Goal: Task Accomplishment & Management: Use online tool/utility

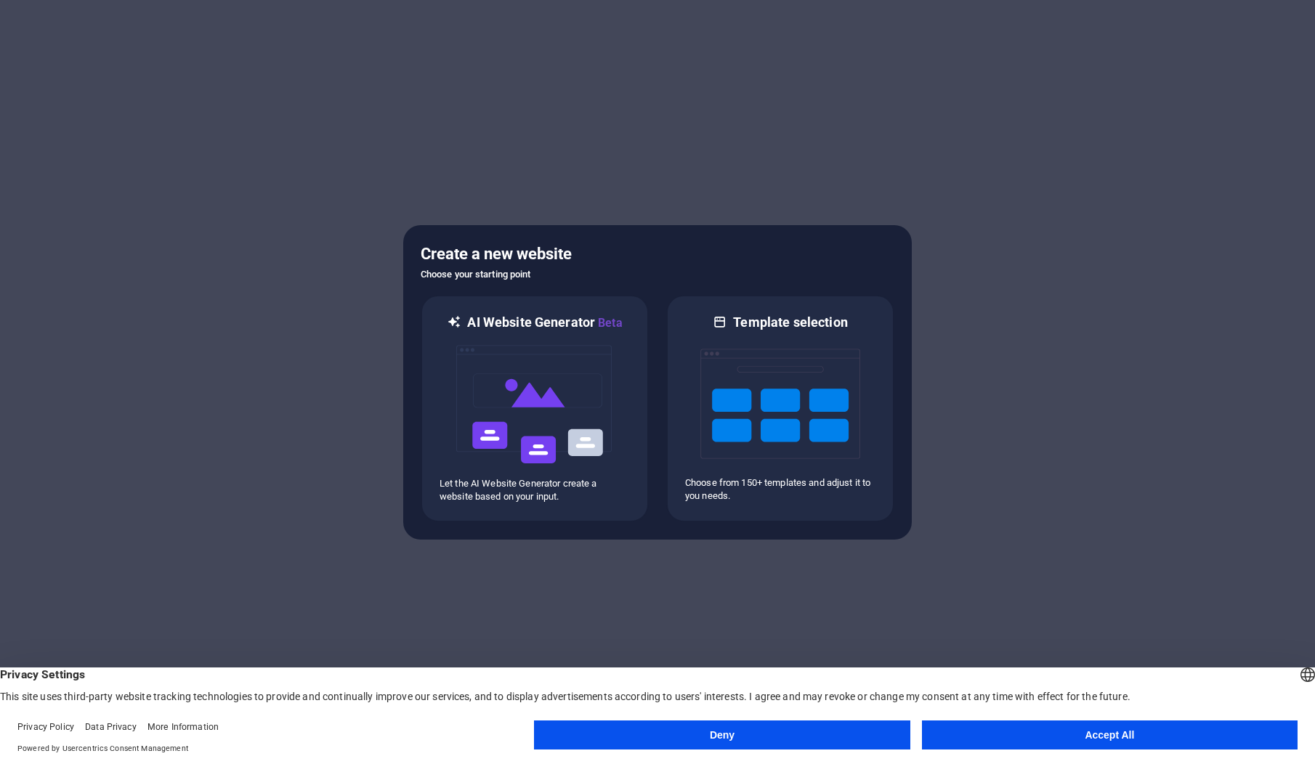
click at [1140, 735] on button "Accept All" at bounding box center [1110, 735] width 376 height 29
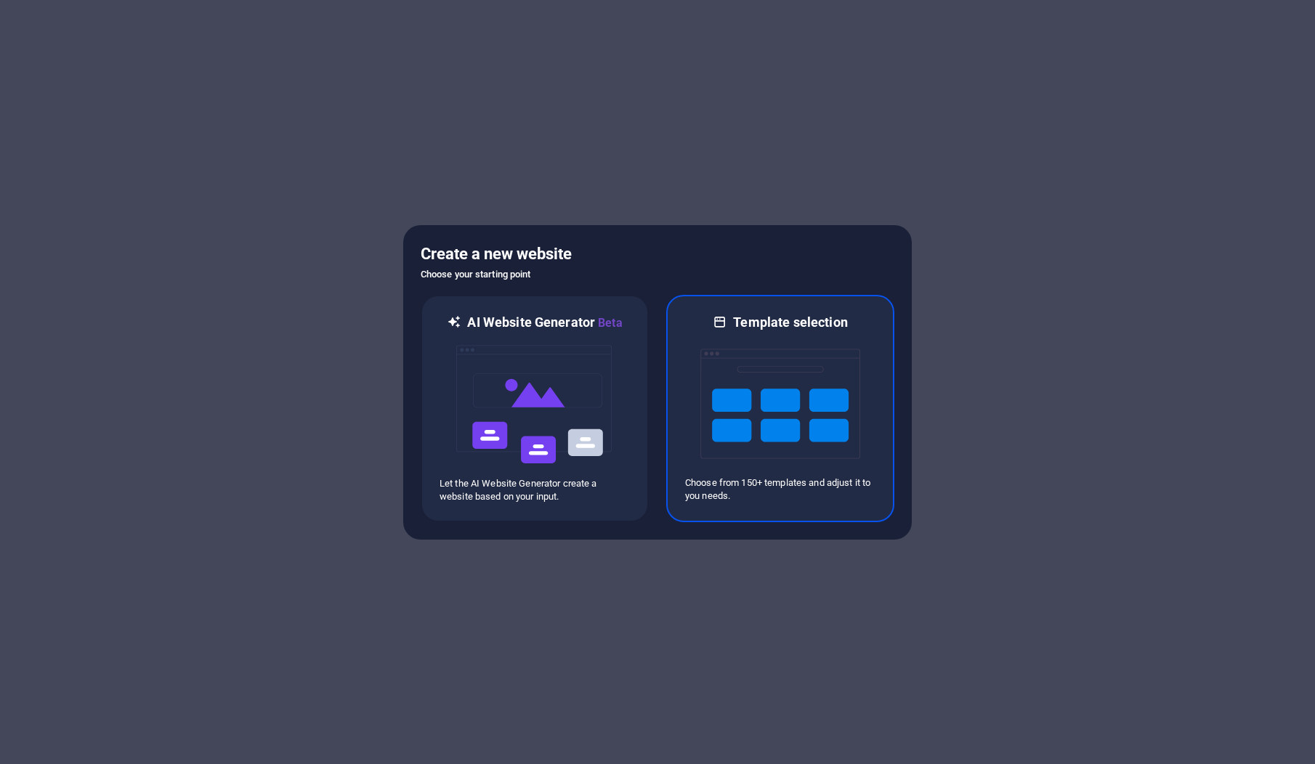
click at [808, 381] on img at bounding box center [780, 403] width 160 height 145
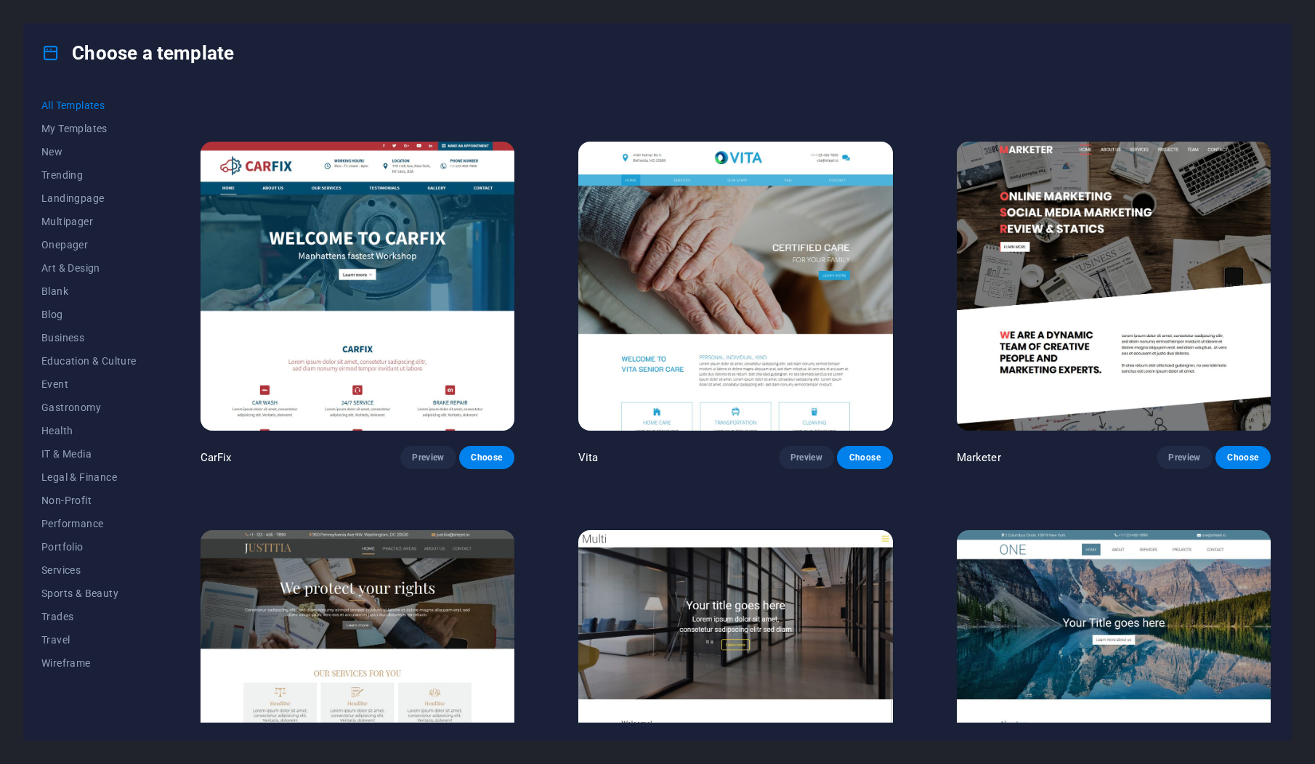
scroll to position [15545, 0]
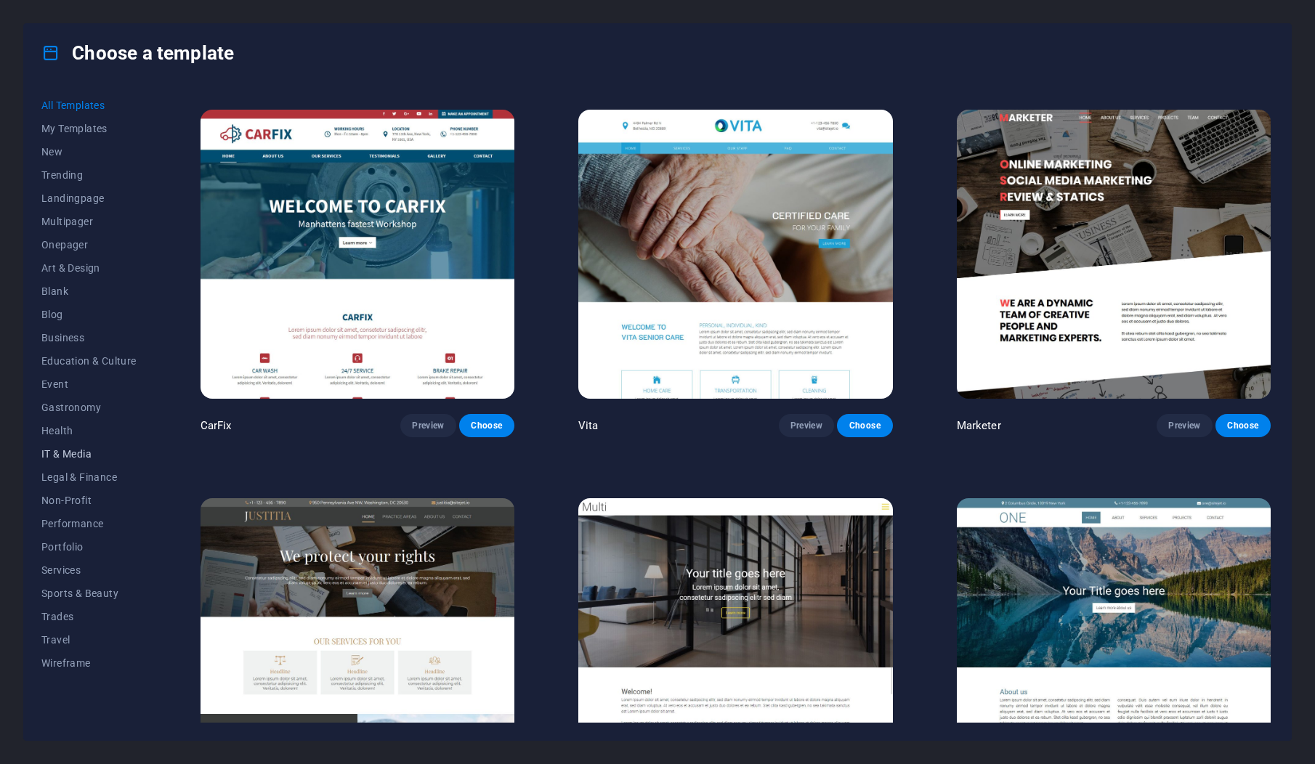
click at [95, 458] on span "IT & Media" at bounding box center [88, 454] width 95 height 12
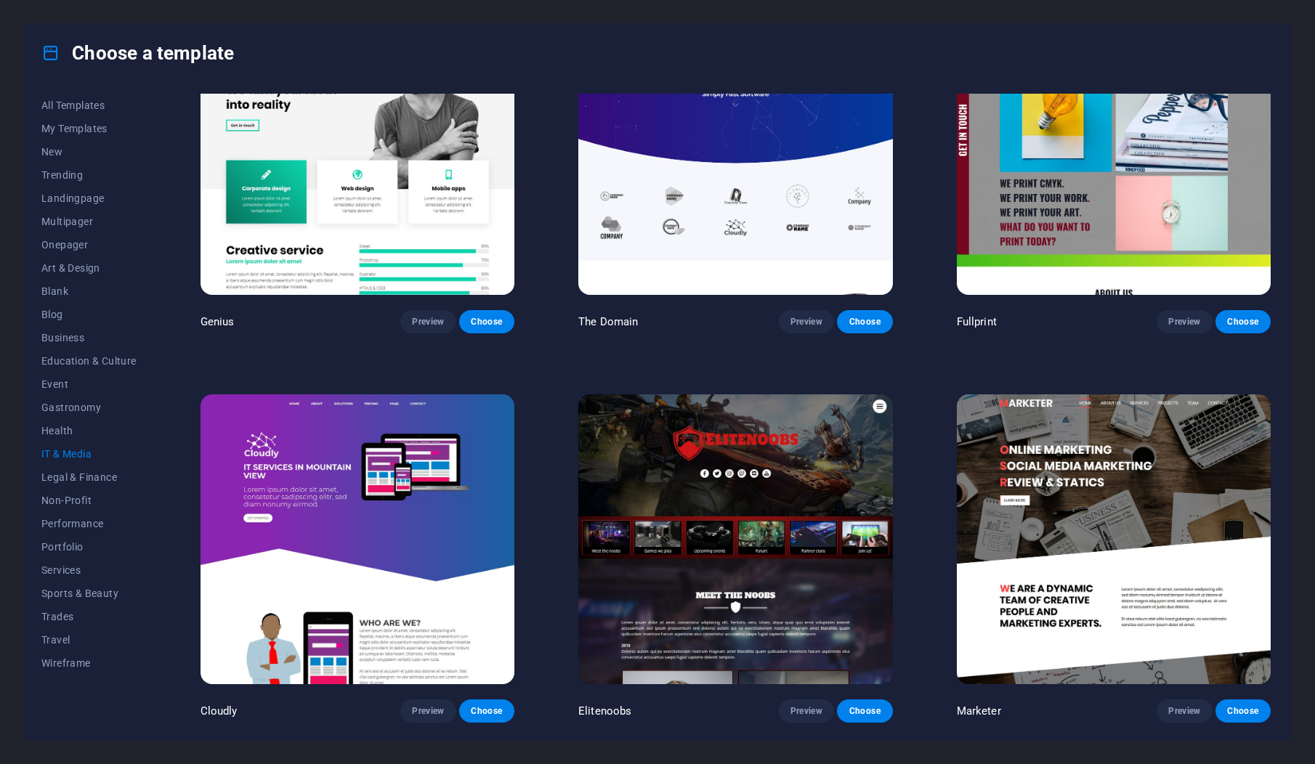
scroll to position [862, 0]
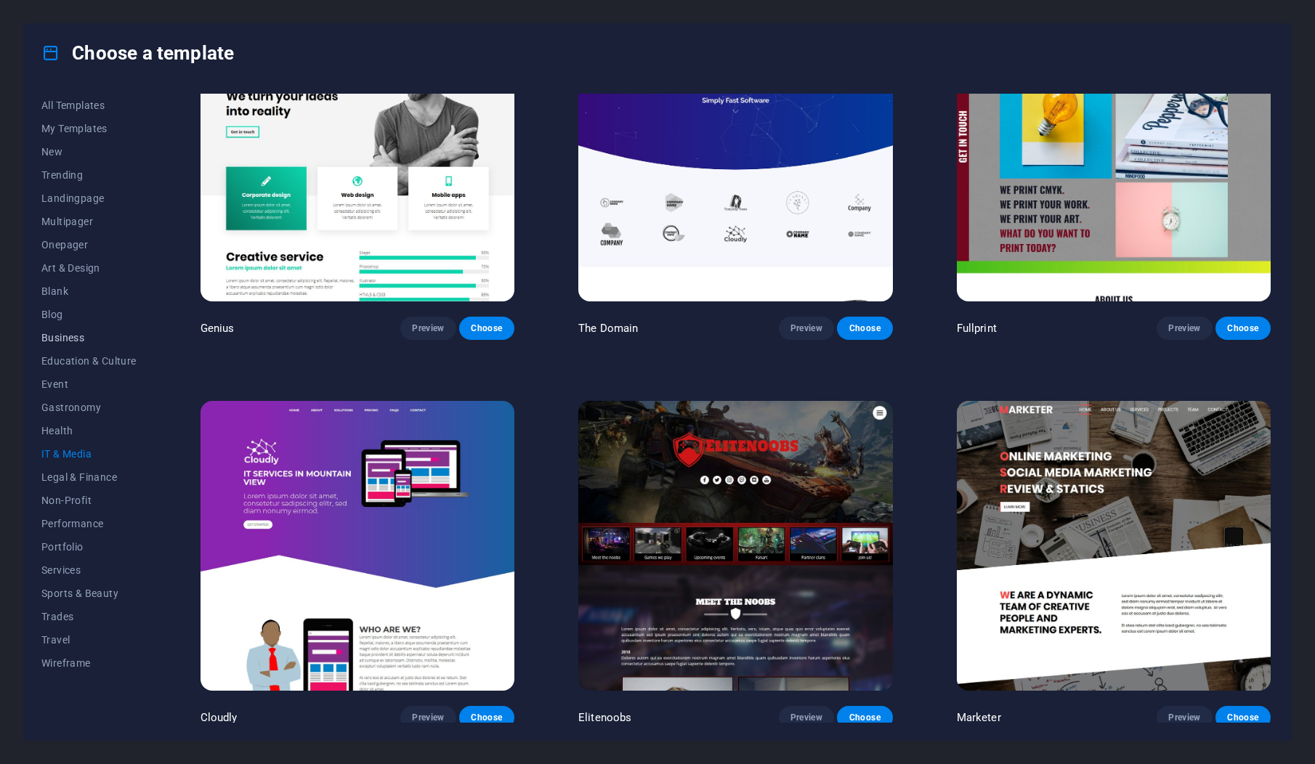
click at [86, 334] on span "Business" at bounding box center [88, 338] width 95 height 12
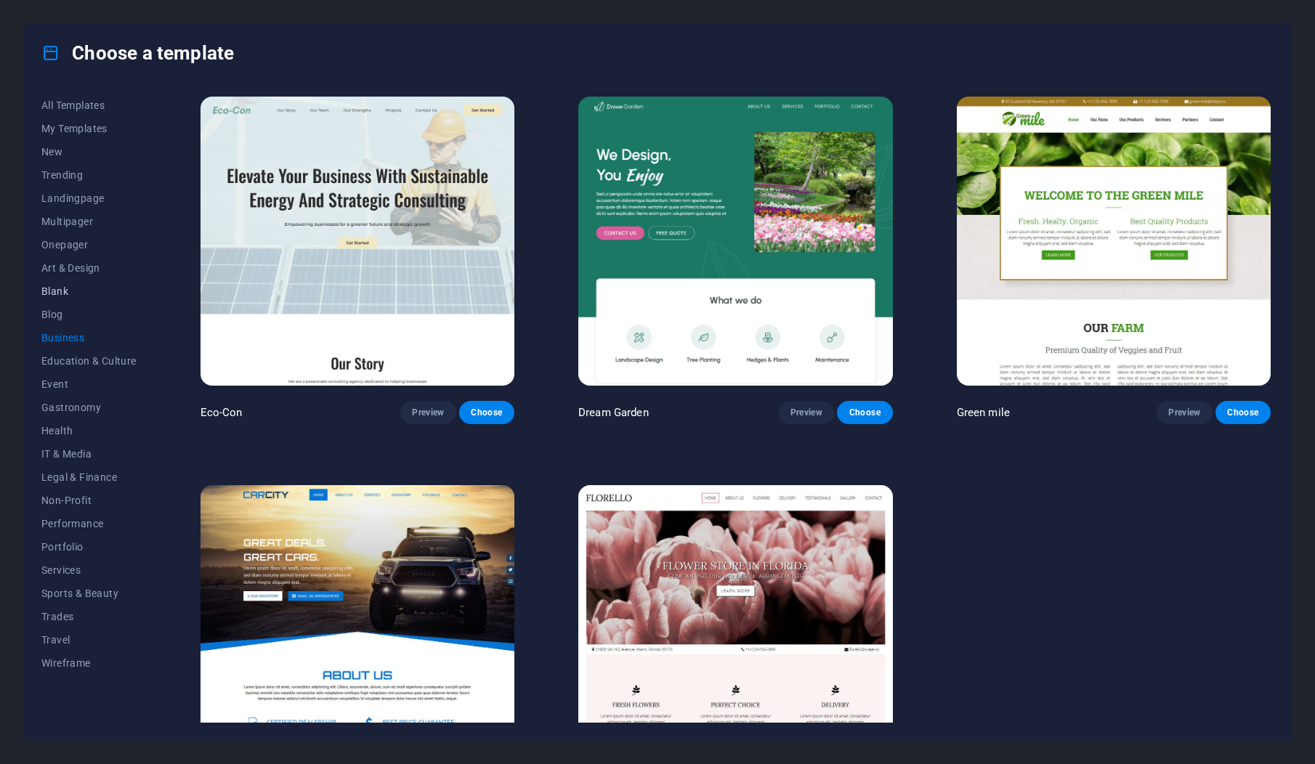
click at [60, 291] on span "Blank" at bounding box center [88, 291] width 95 height 12
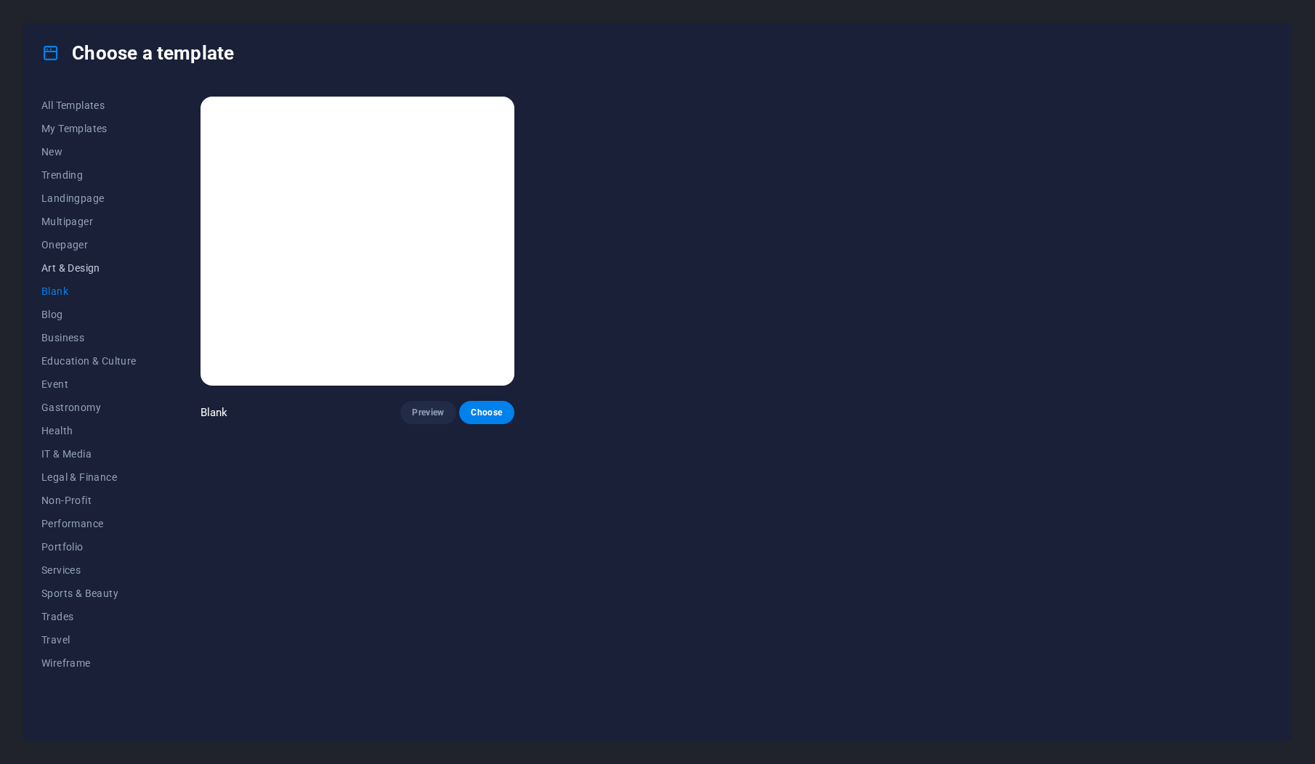
click at [70, 275] on button "Art & Design" at bounding box center [88, 267] width 95 height 23
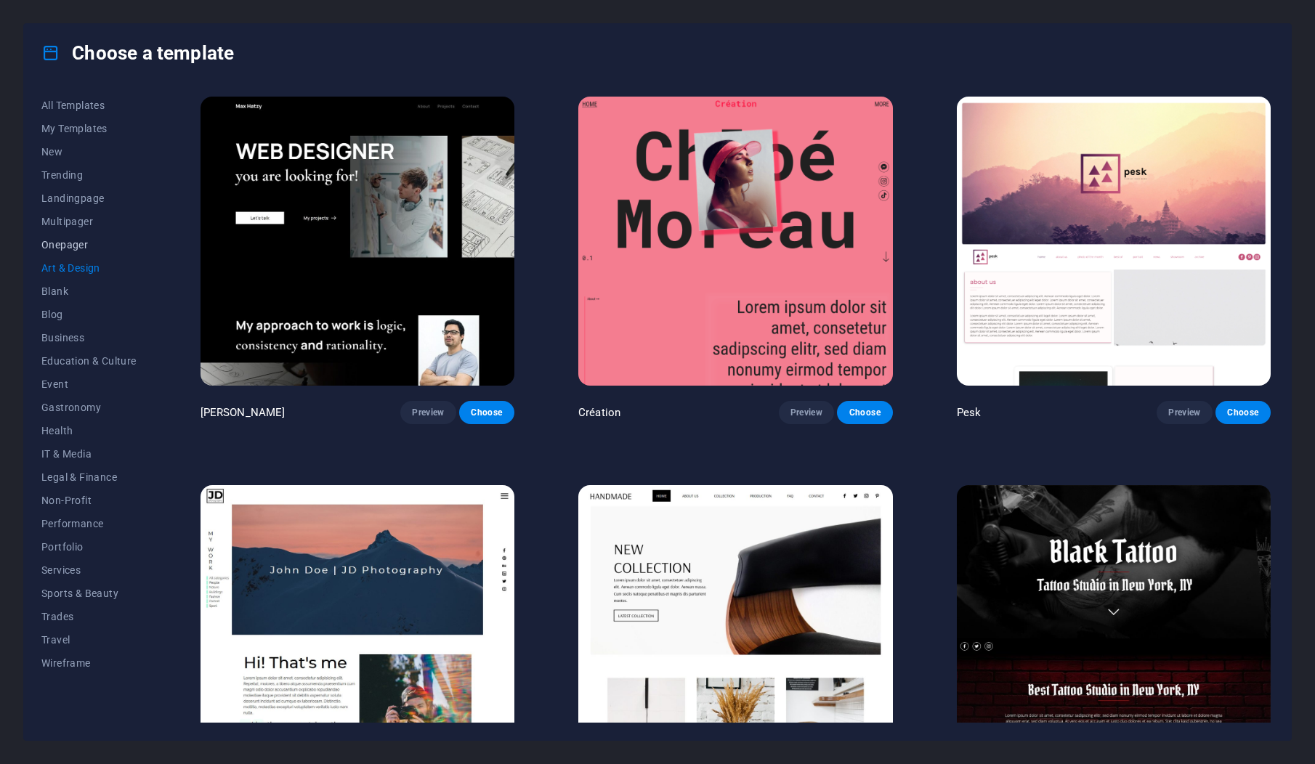
click at [65, 248] on span "Onepager" at bounding box center [88, 245] width 95 height 12
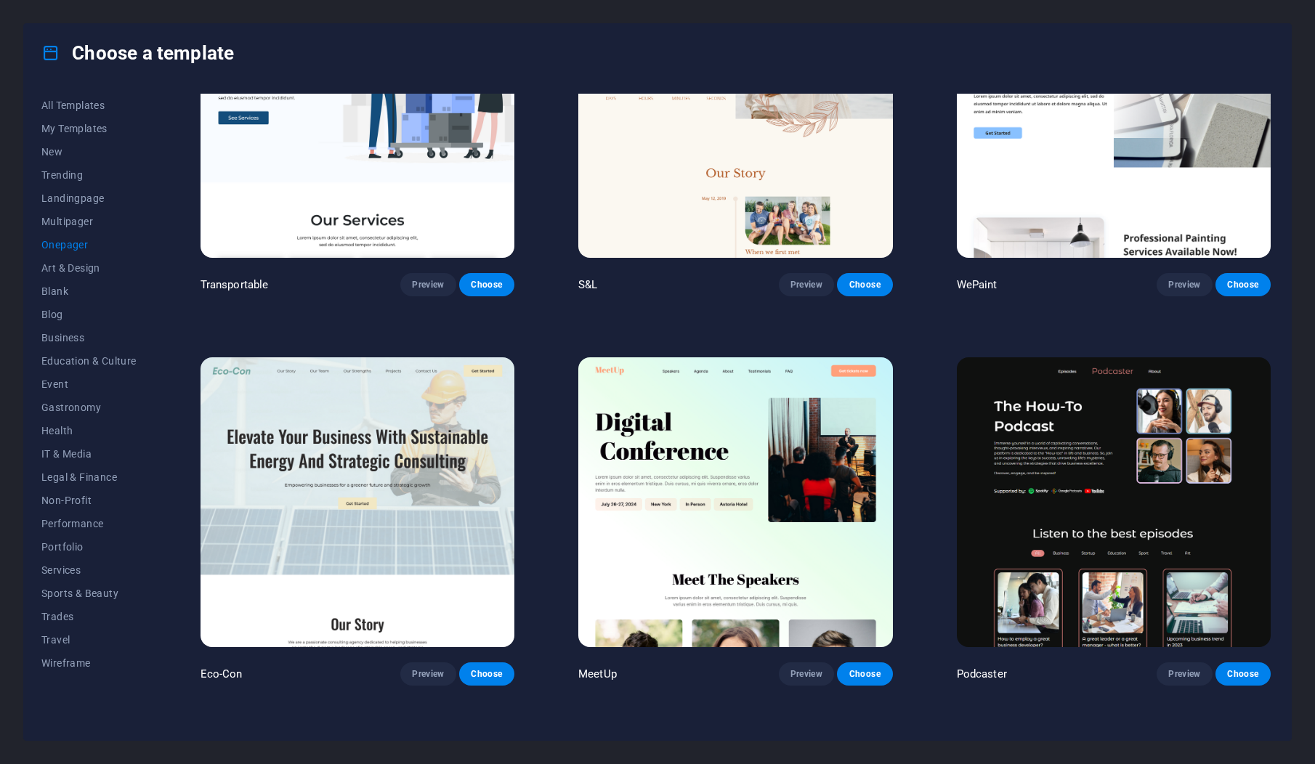
scroll to position [145, 0]
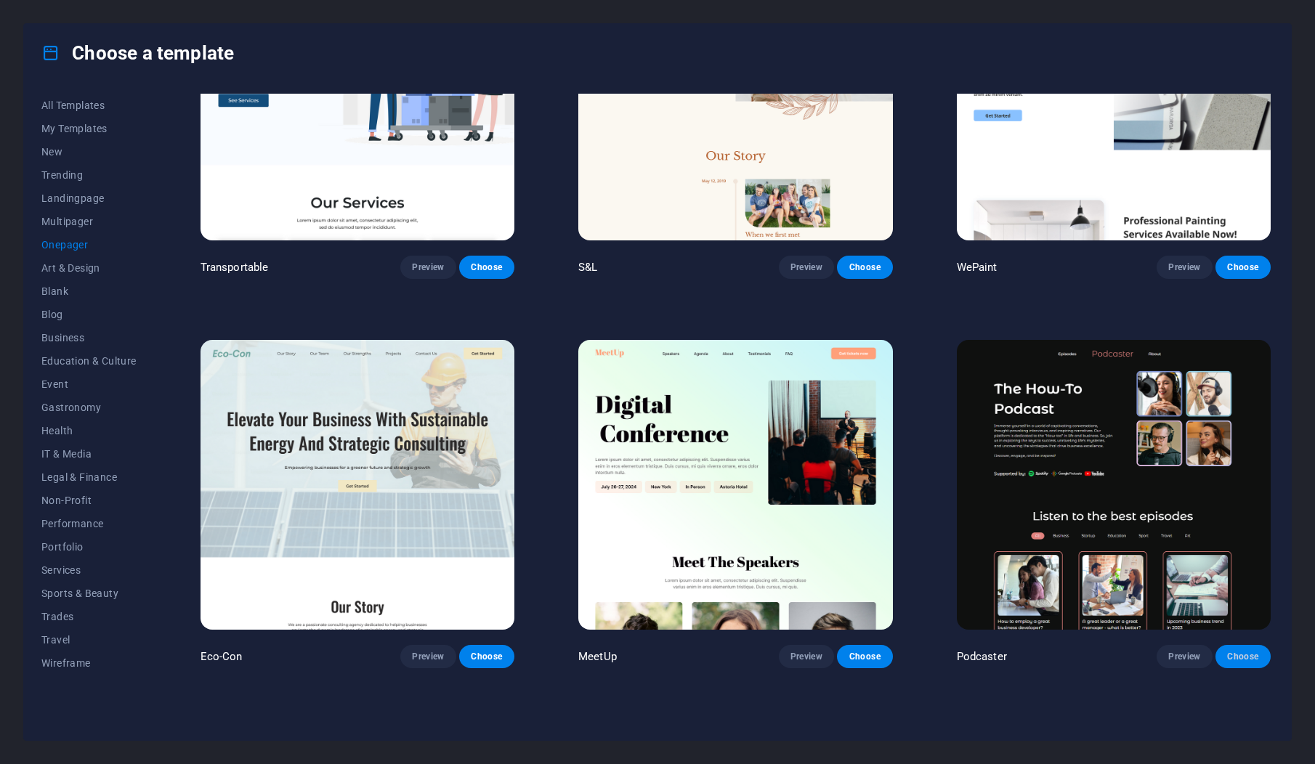
click at [1241, 651] on span "Choose" at bounding box center [1243, 657] width 32 height 12
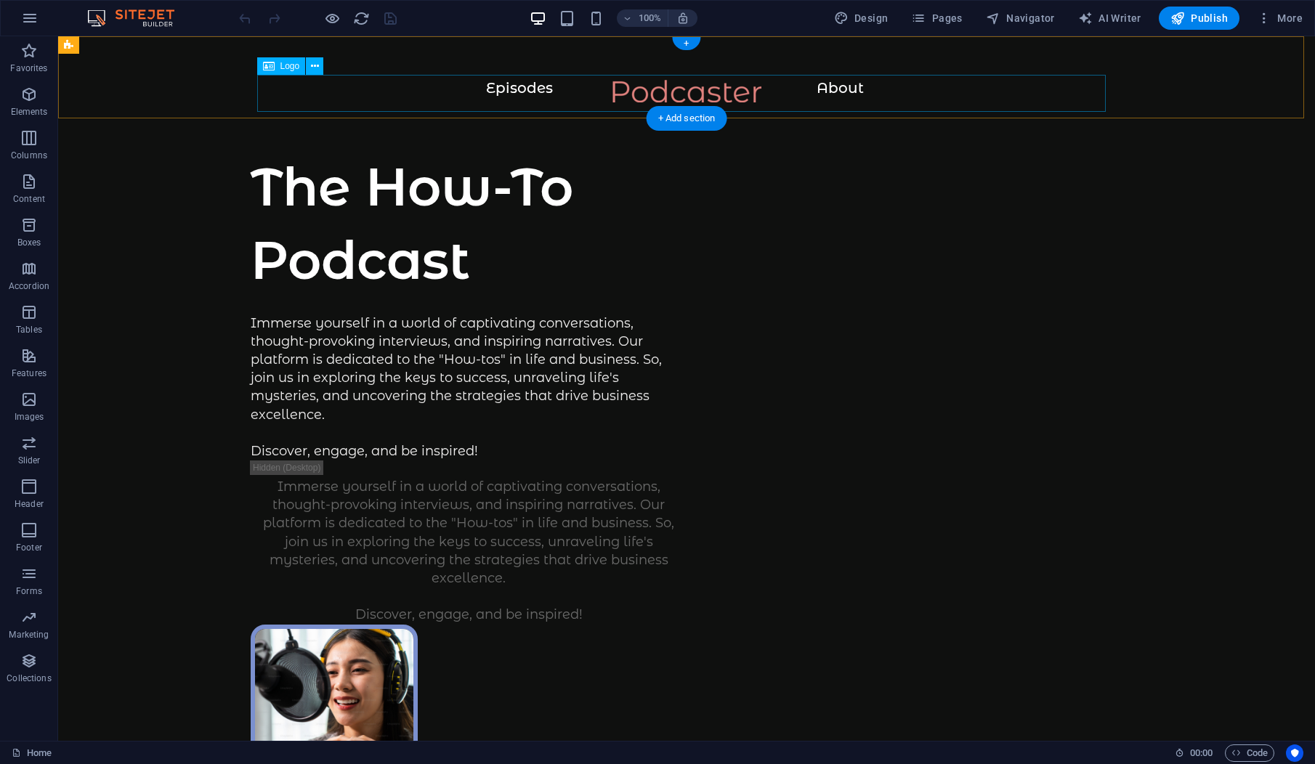
click at [840, 92] on div at bounding box center [686, 98] width 1199 height 37
click at [524, 87] on div at bounding box center [686, 98] width 1199 height 37
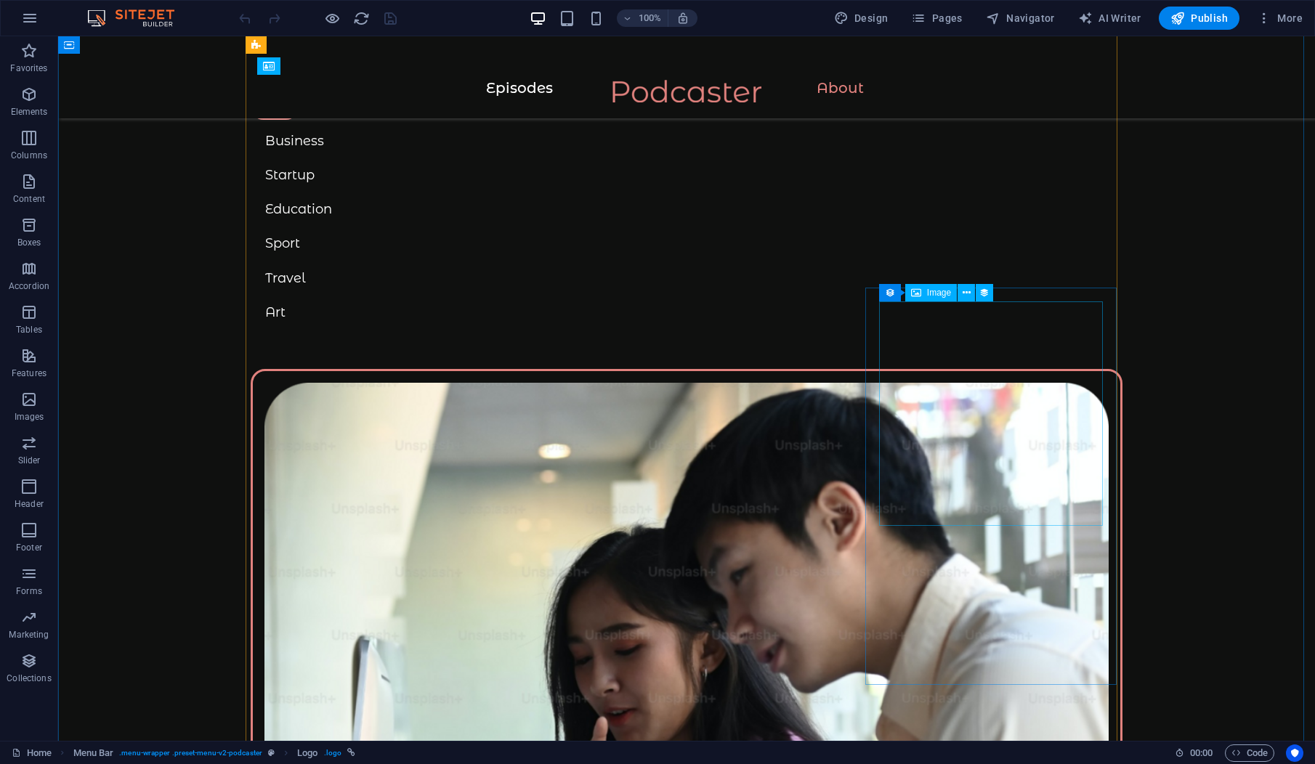
scroll to position [1162, 0]
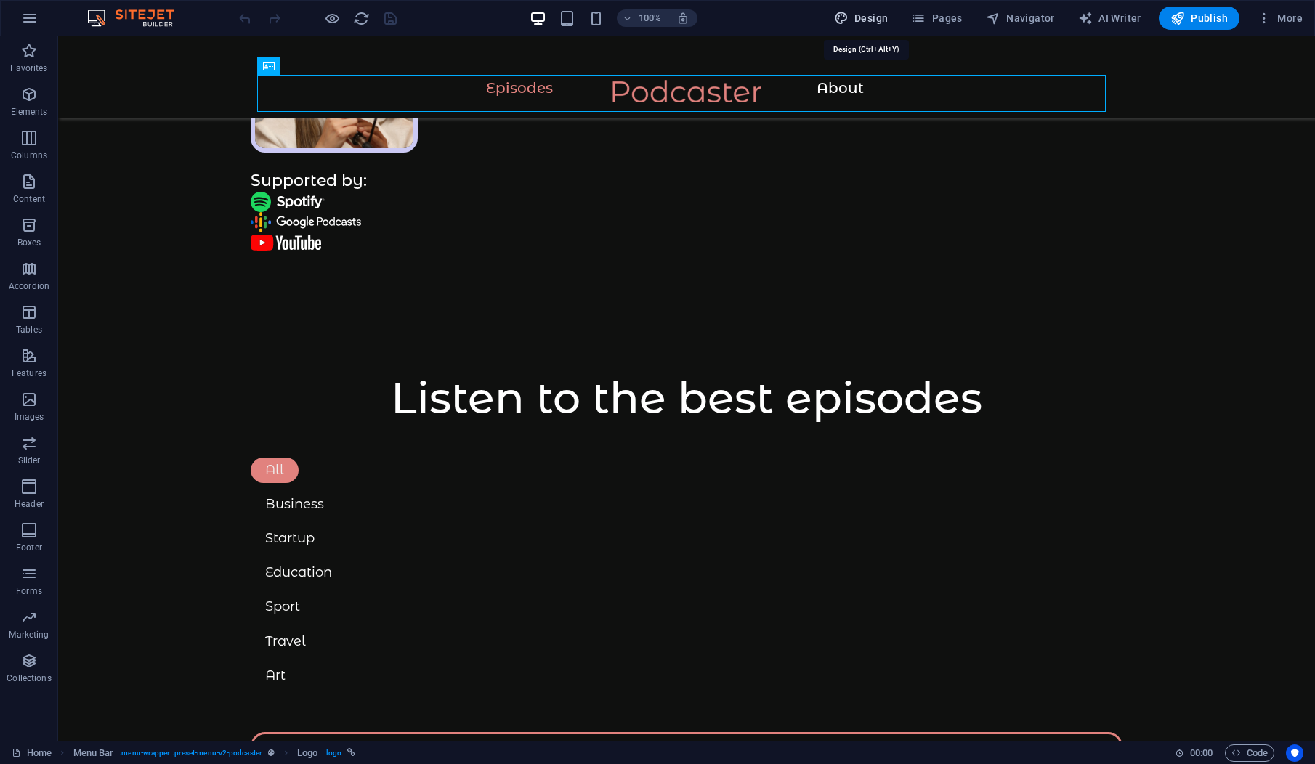
click at [875, 15] on span "Design" at bounding box center [861, 18] width 54 height 15
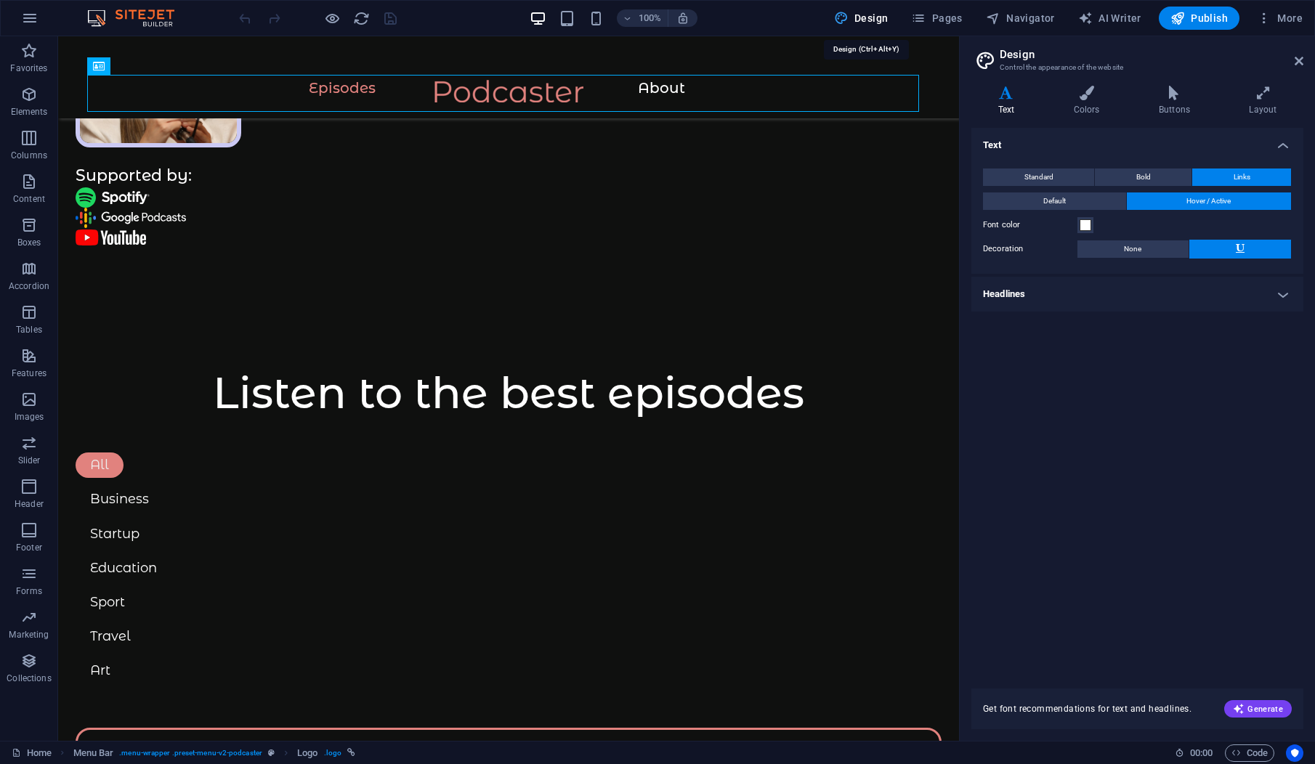
scroll to position [1193, 0]
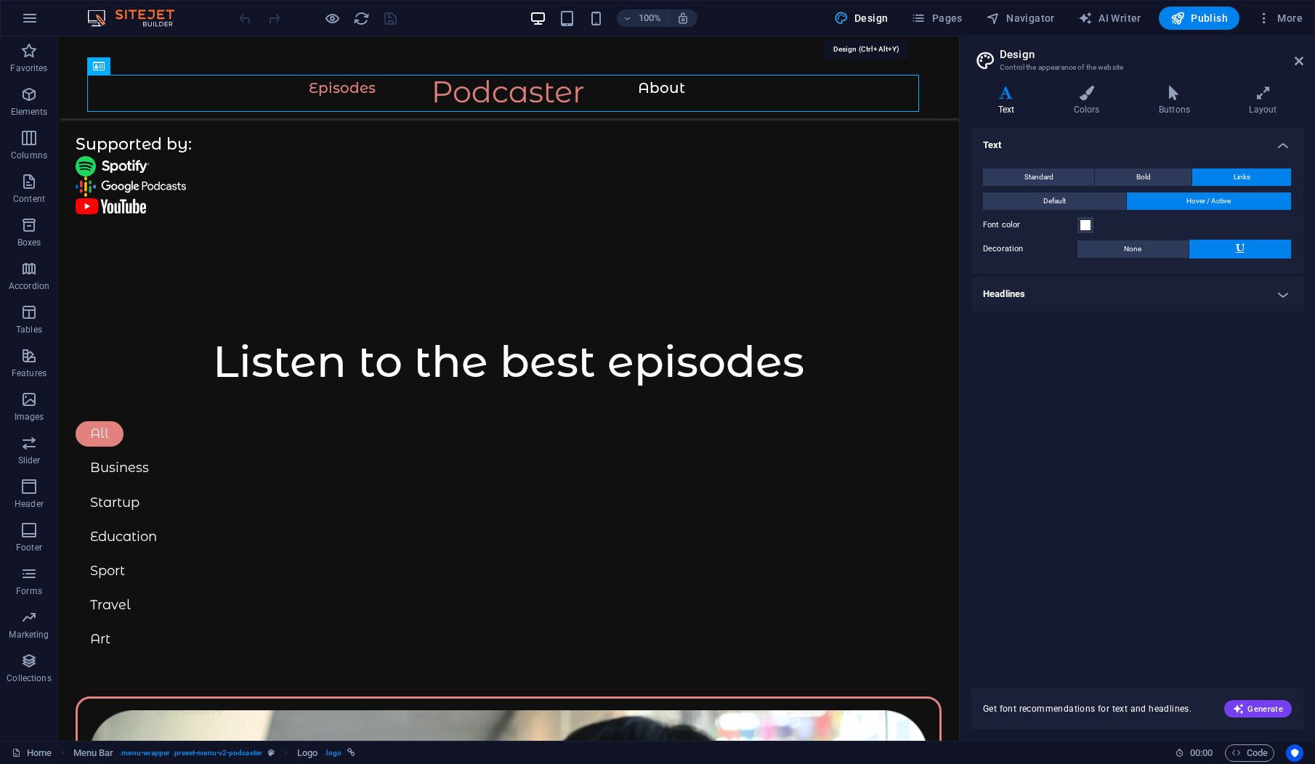
click at [875, 15] on span "Design" at bounding box center [861, 18] width 54 height 15
click at [18, 17] on button "button" at bounding box center [29, 18] width 35 height 35
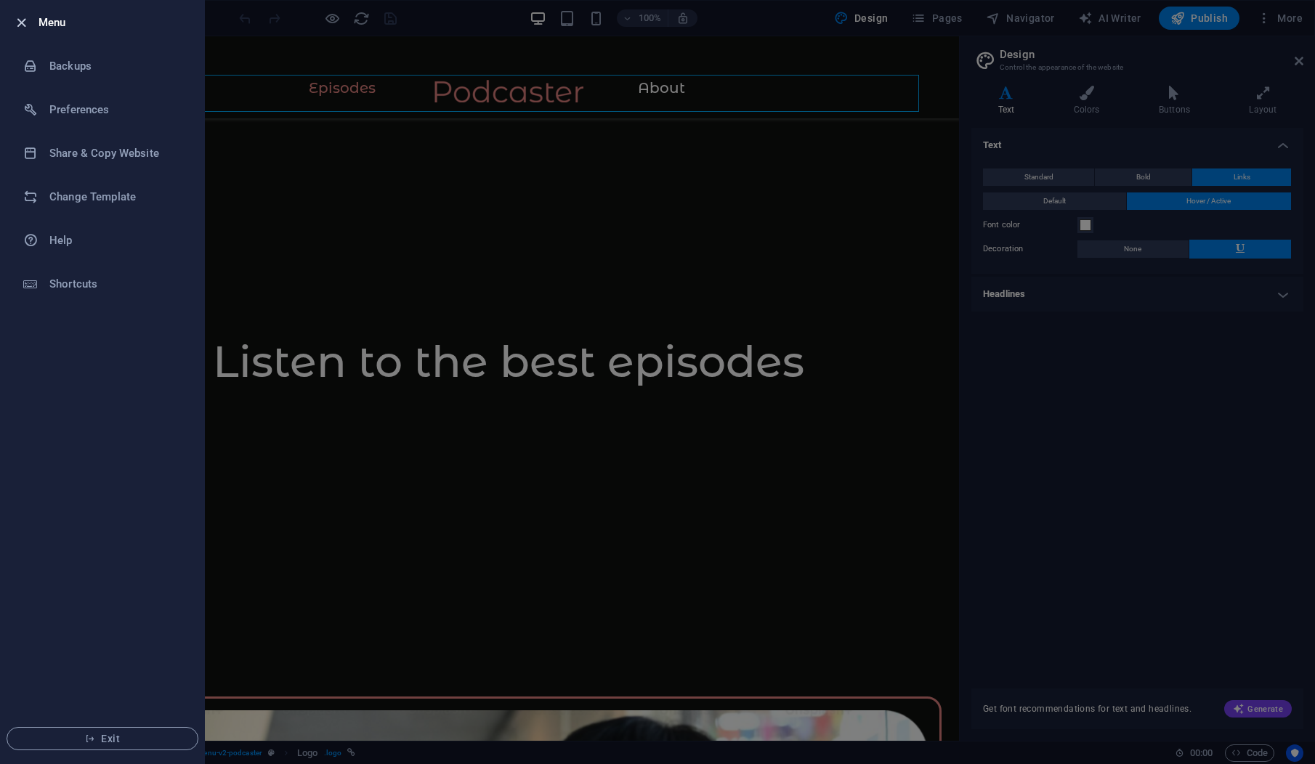
click at [23, 22] on icon "button" at bounding box center [21, 23] width 17 height 17
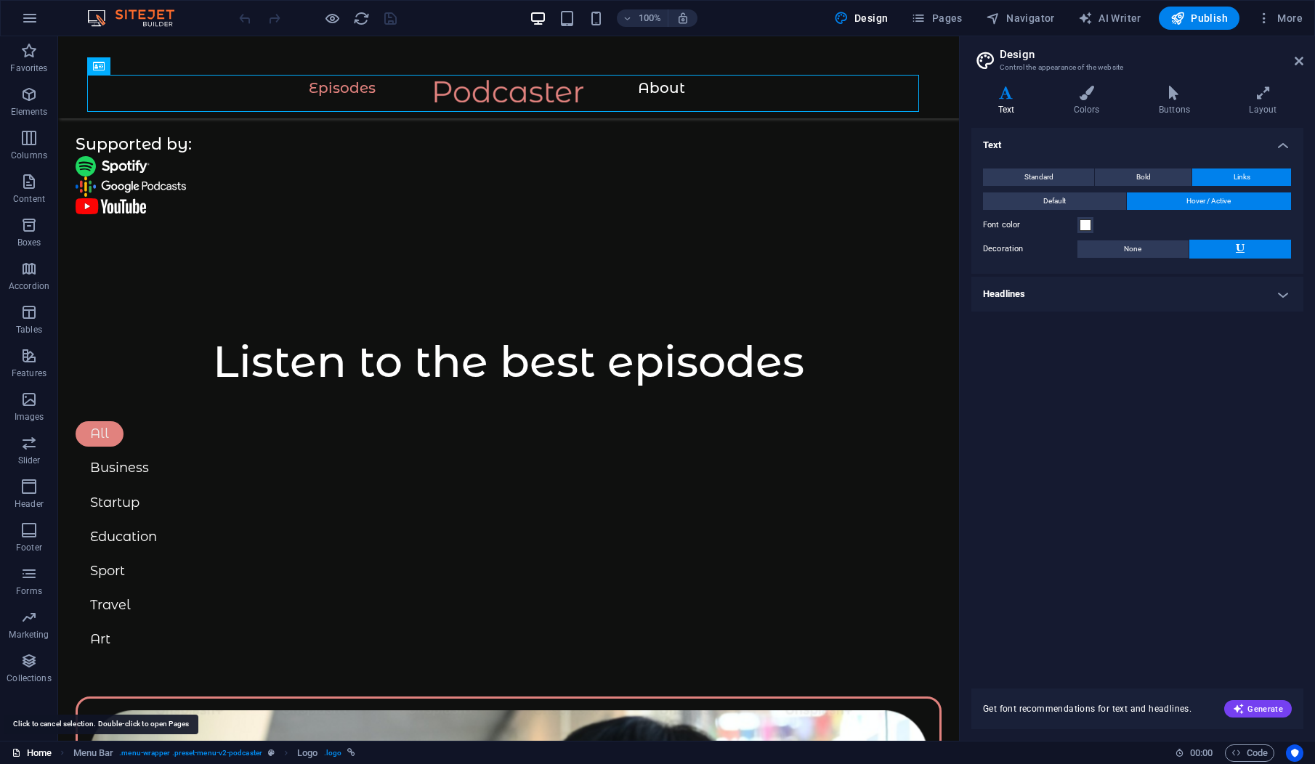
click at [34, 747] on link "Home" at bounding box center [32, 753] width 40 height 17
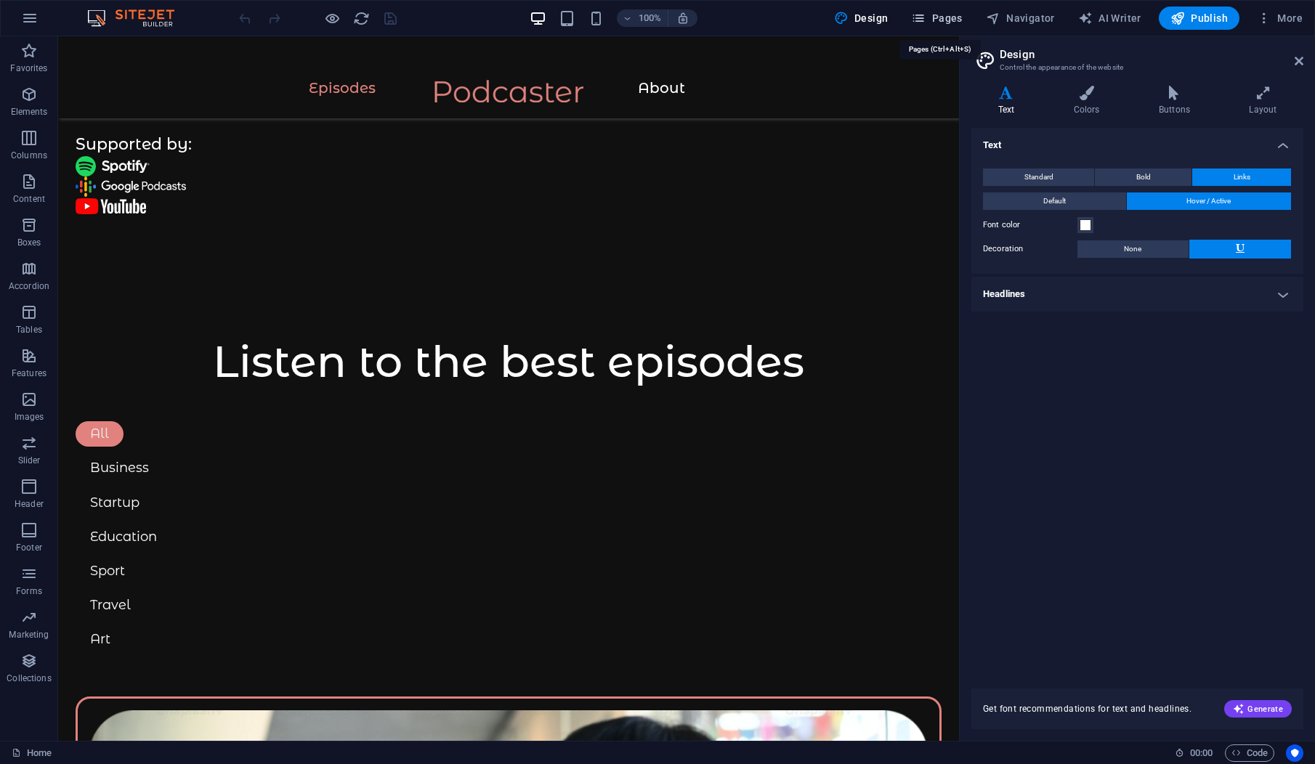
click at [960, 14] on span "Pages" at bounding box center [936, 18] width 51 height 15
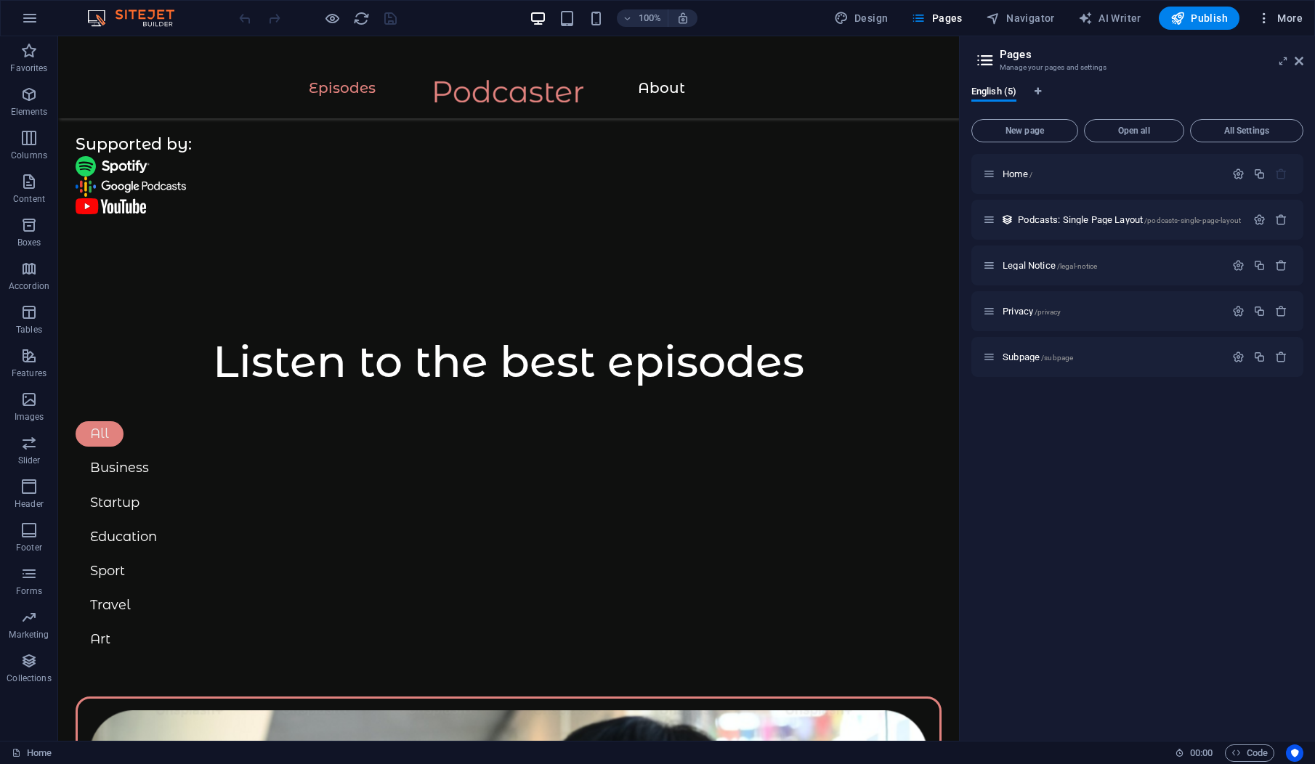
click at [1281, 15] on span "More" at bounding box center [1280, 18] width 46 height 15
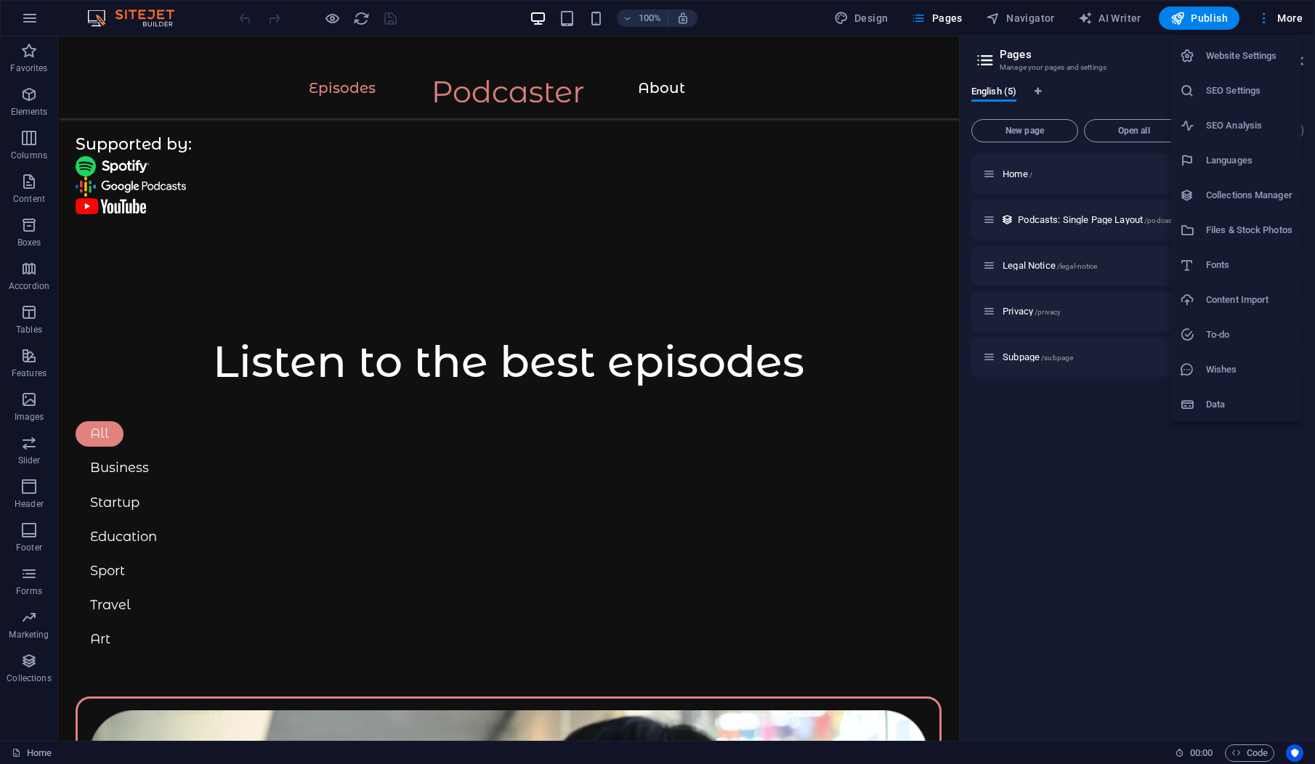
click at [1257, 59] on h6 "Website Settings" at bounding box center [1249, 55] width 86 height 17
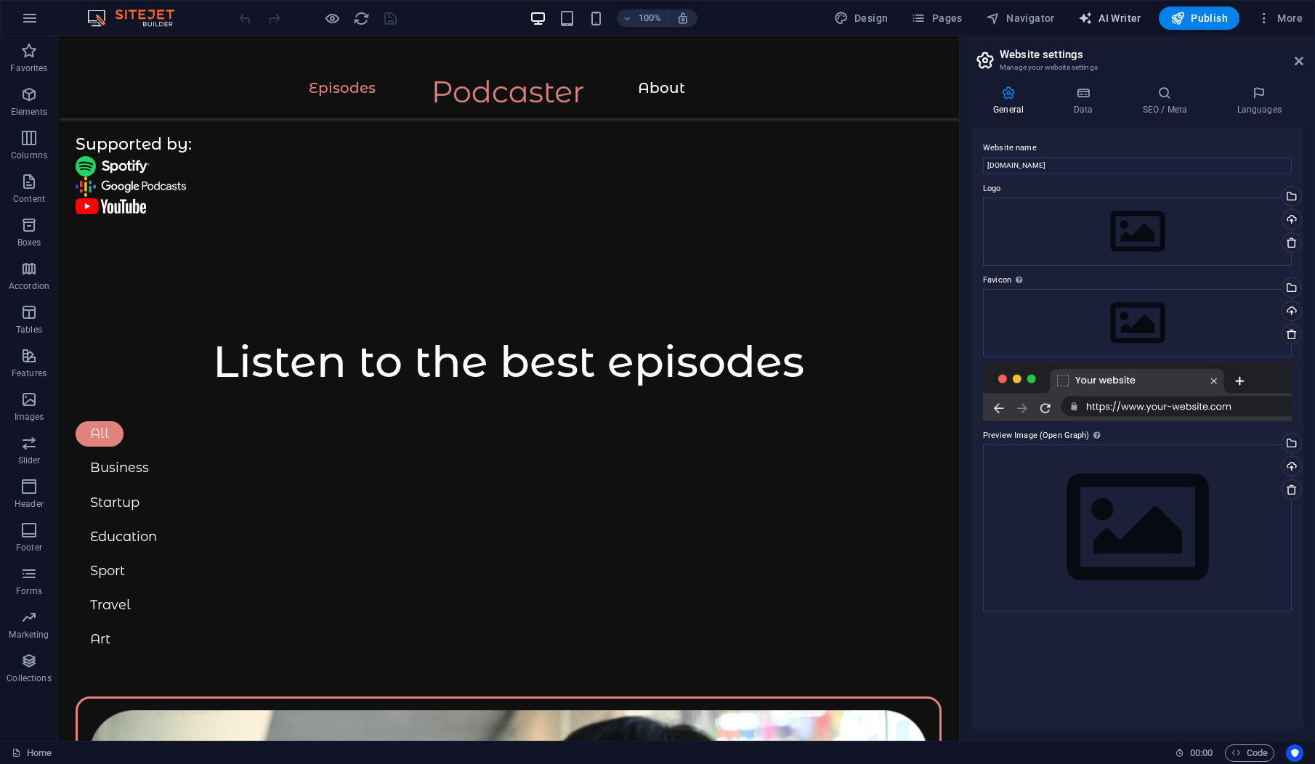
click at [1085, 15] on icon "button" at bounding box center [1085, 18] width 15 height 15
select select "English"
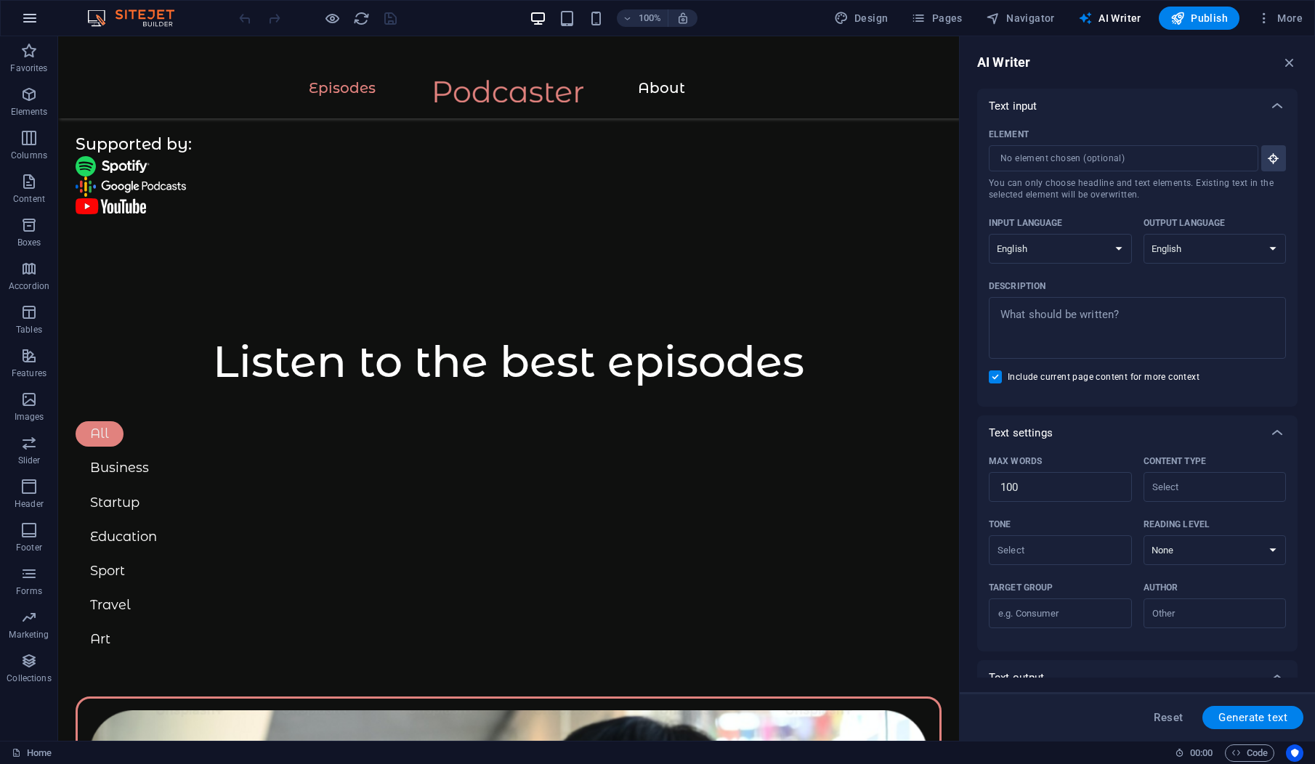
click at [29, 24] on icon "button" at bounding box center [29, 17] width 17 height 17
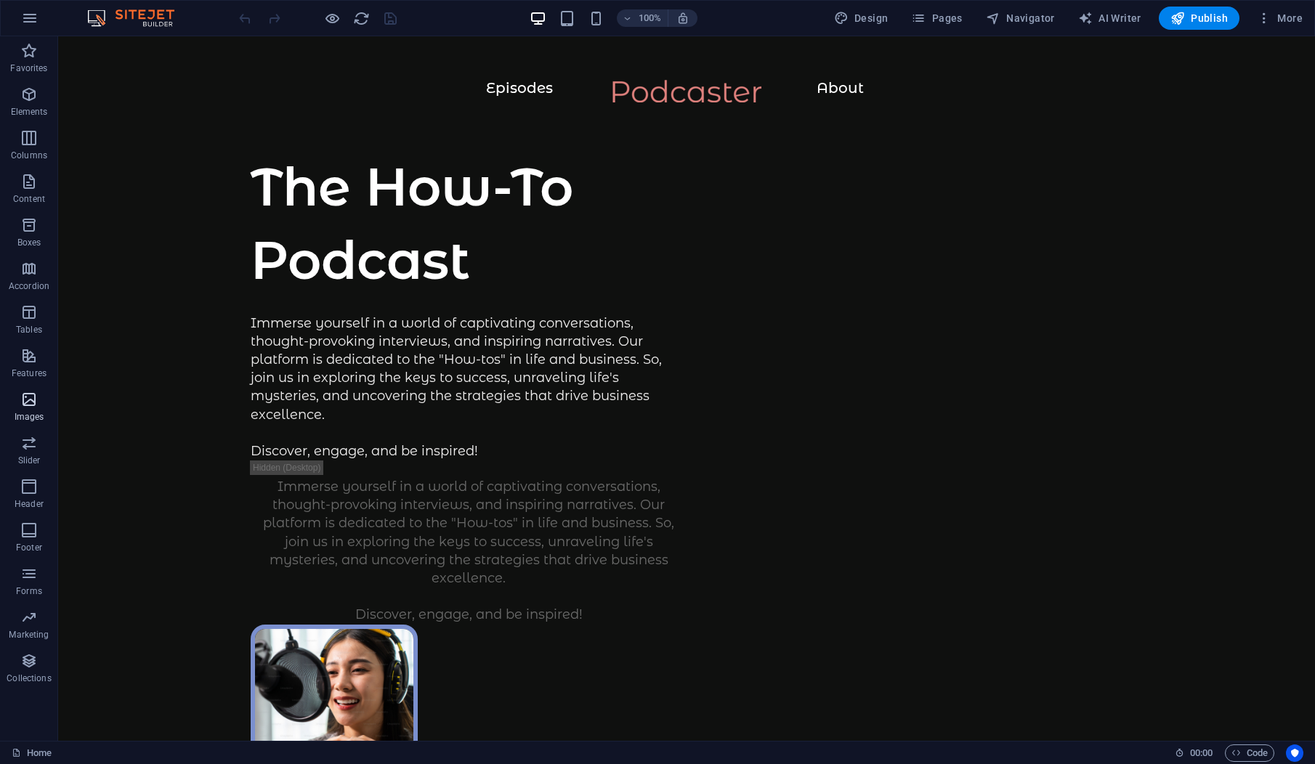
click at [32, 406] on icon "button" at bounding box center [28, 399] width 17 height 17
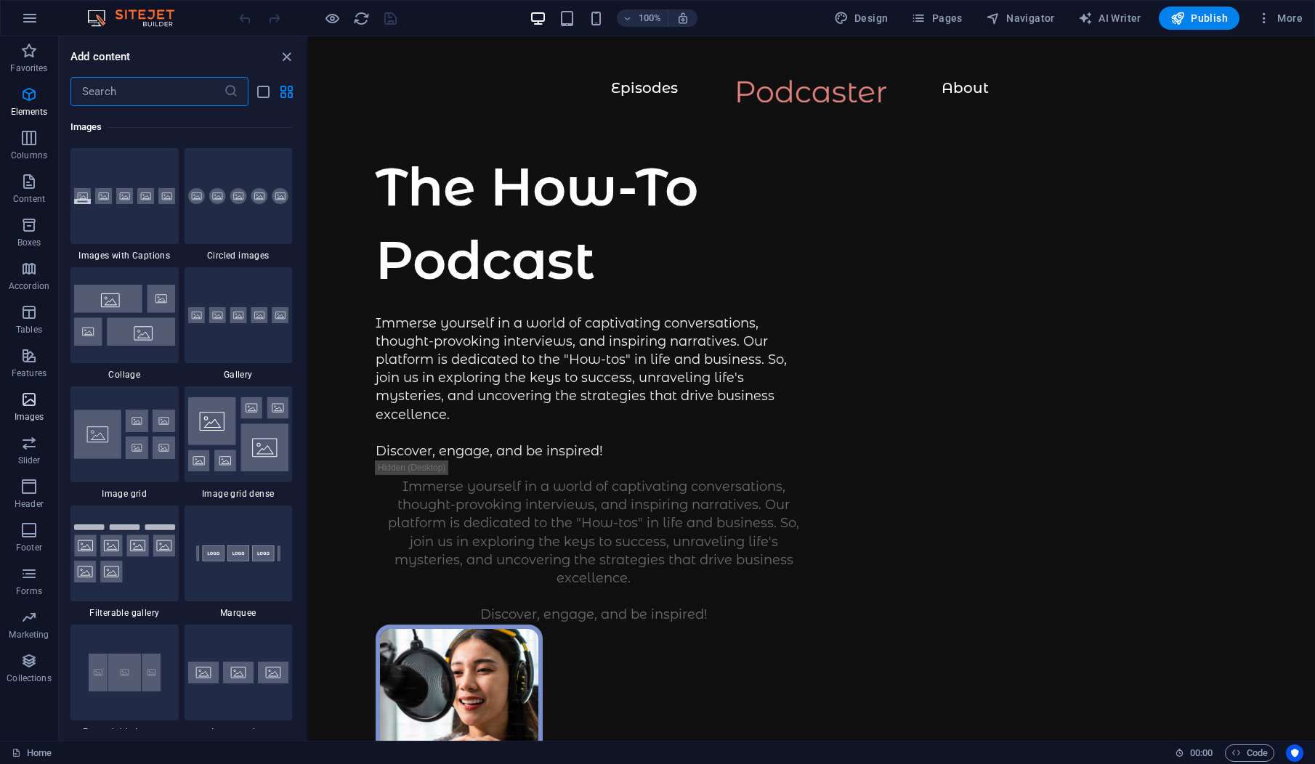
scroll to position [7366, 0]
click at [32, 358] on icon "button" at bounding box center [28, 355] width 17 height 17
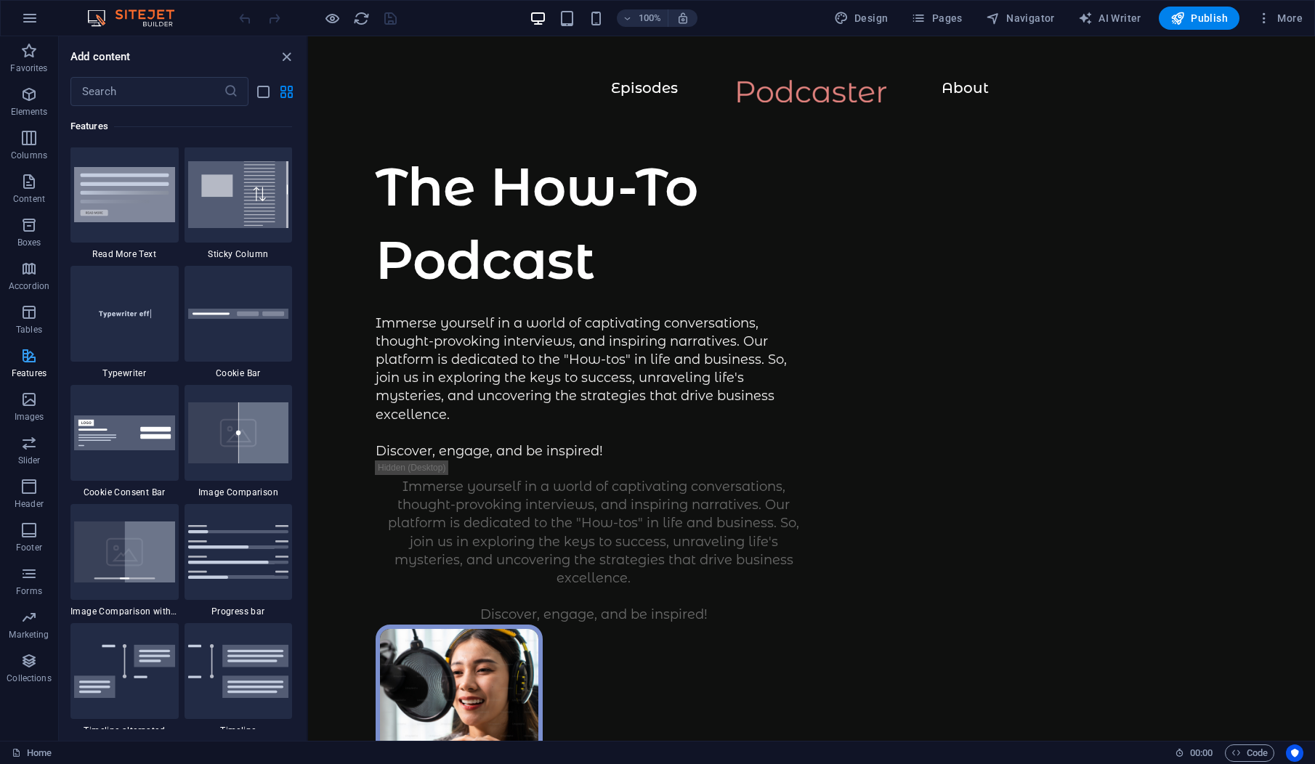
scroll to position [5662, 0]
click at [129, 218] on img at bounding box center [124, 195] width 101 height 55
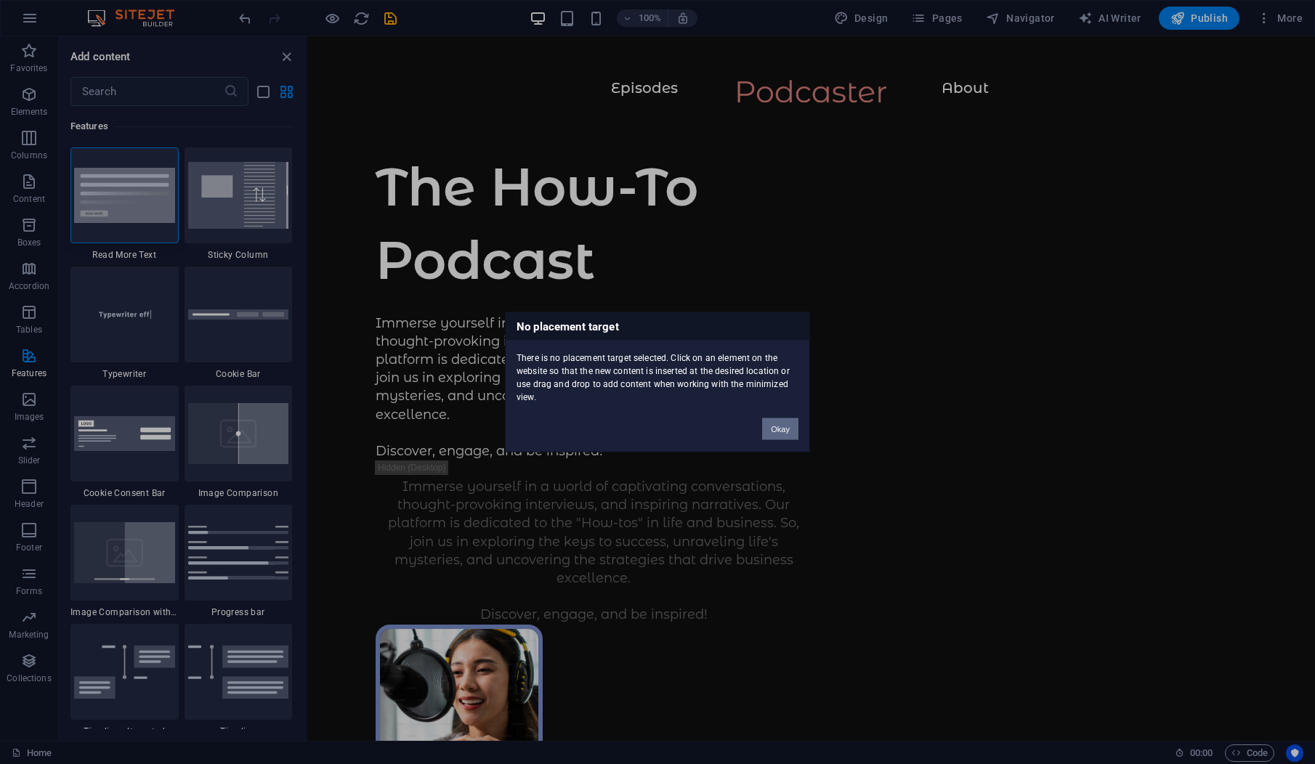
click at [782, 430] on button "Okay" at bounding box center [780, 429] width 36 height 22
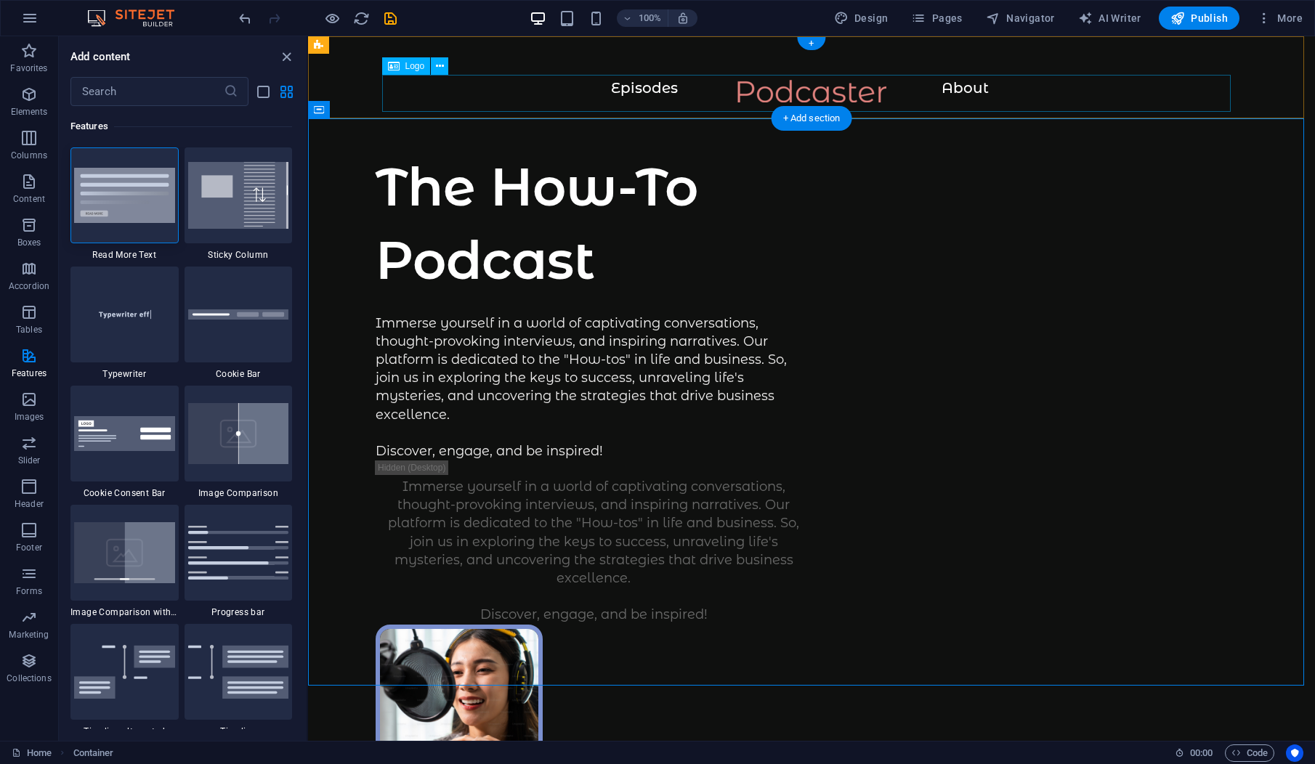
click at [628, 81] on div at bounding box center [811, 98] width 949 height 37
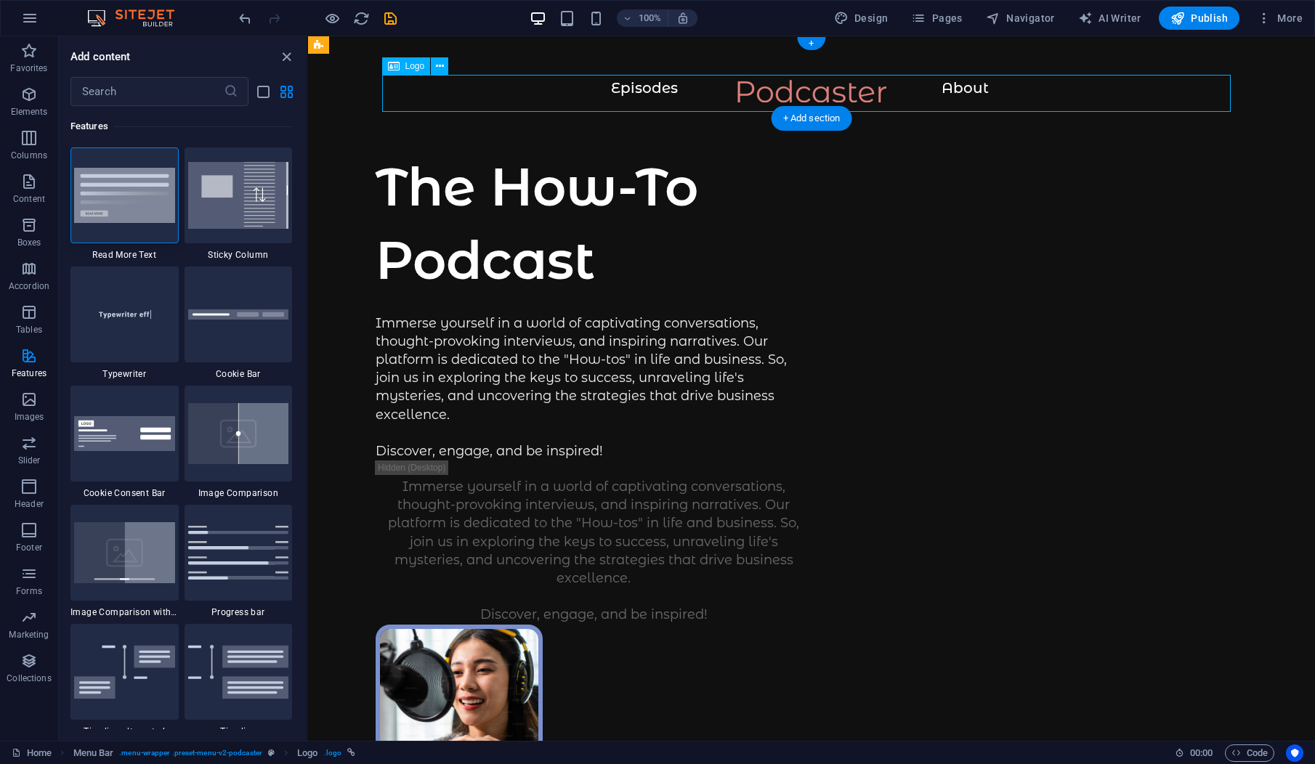
click at [631, 88] on div at bounding box center [811, 98] width 949 height 37
select select "px"
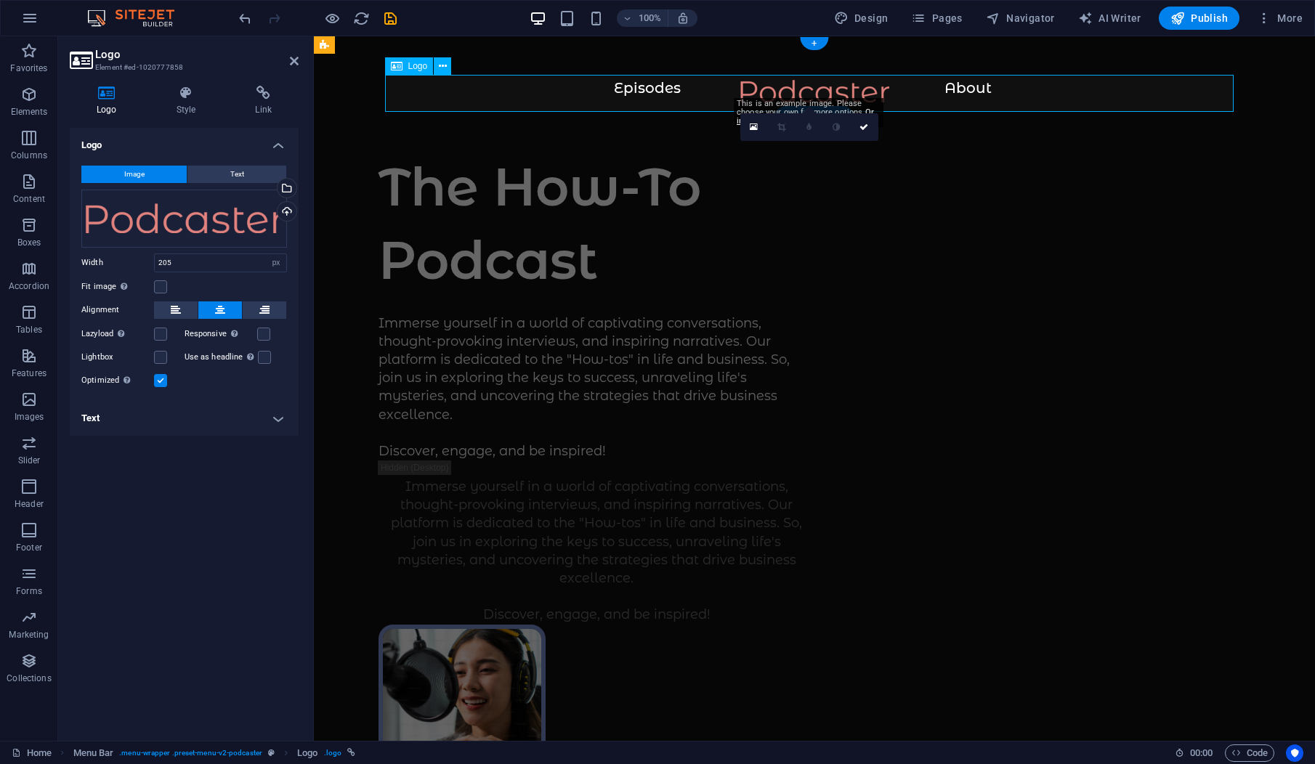
click at [769, 86] on div at bounding box center [814, 98] width 943 height 37
click at [183, 212] on div "Drag files here, click to choose files or select files from Files or our free s…" at bounding box center [184, 219] width 206 height 58
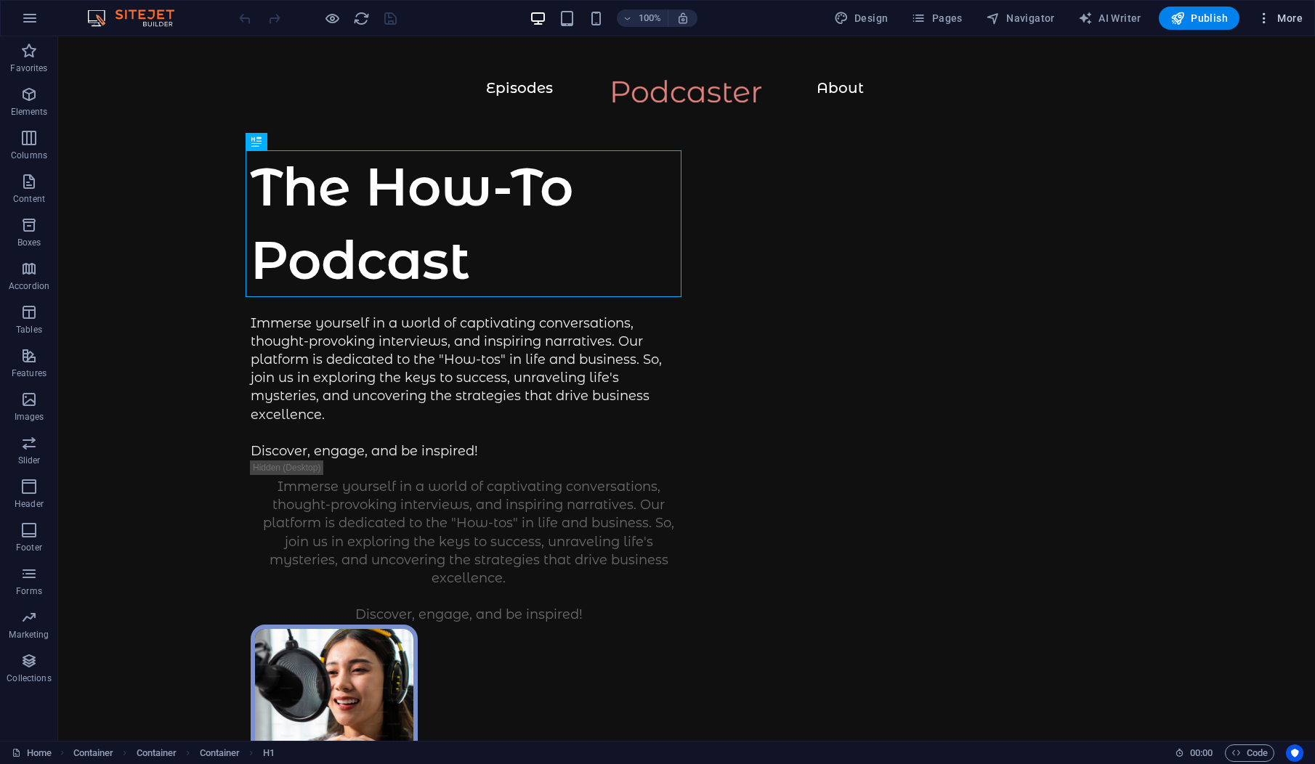
click at [1259, 20] on icon "button" at bounding box center [1264, 18] width 15 height 15
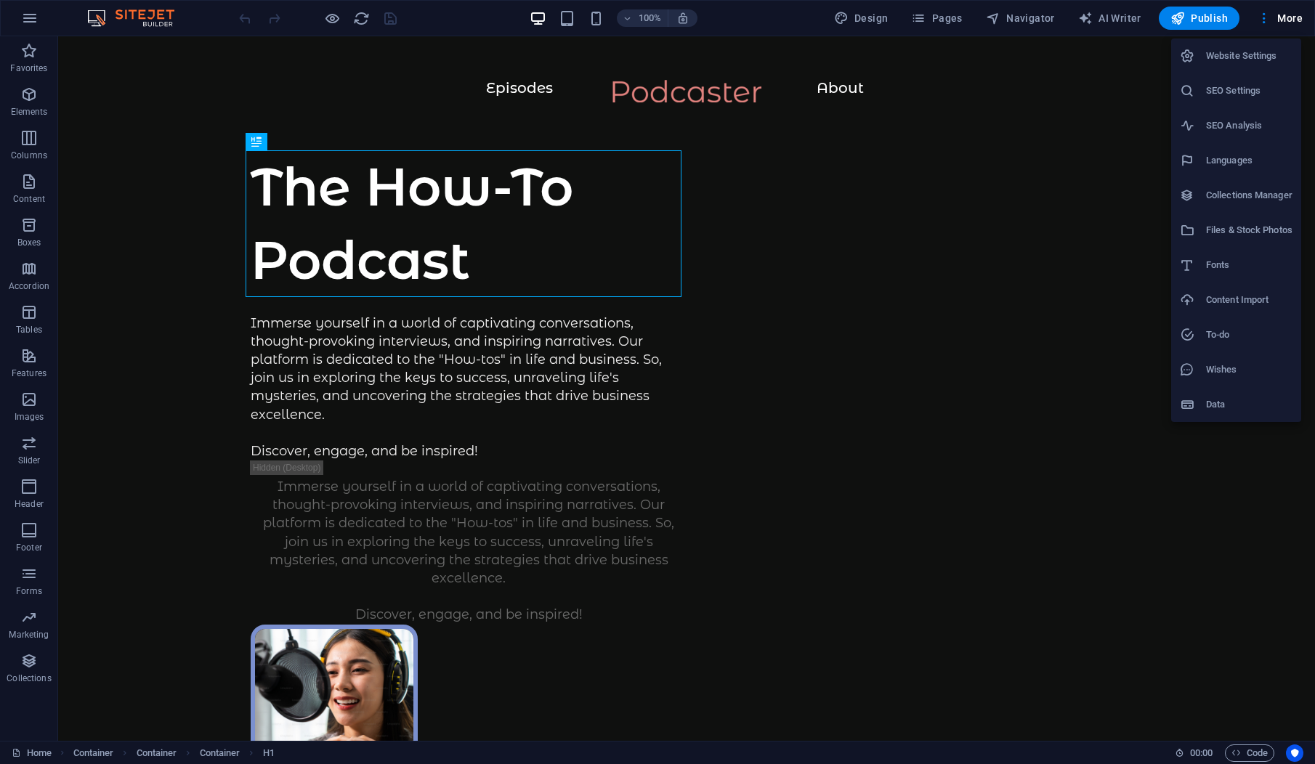
click at [171, 184] on div at bounding box center [657, 382] width 1315 height 764
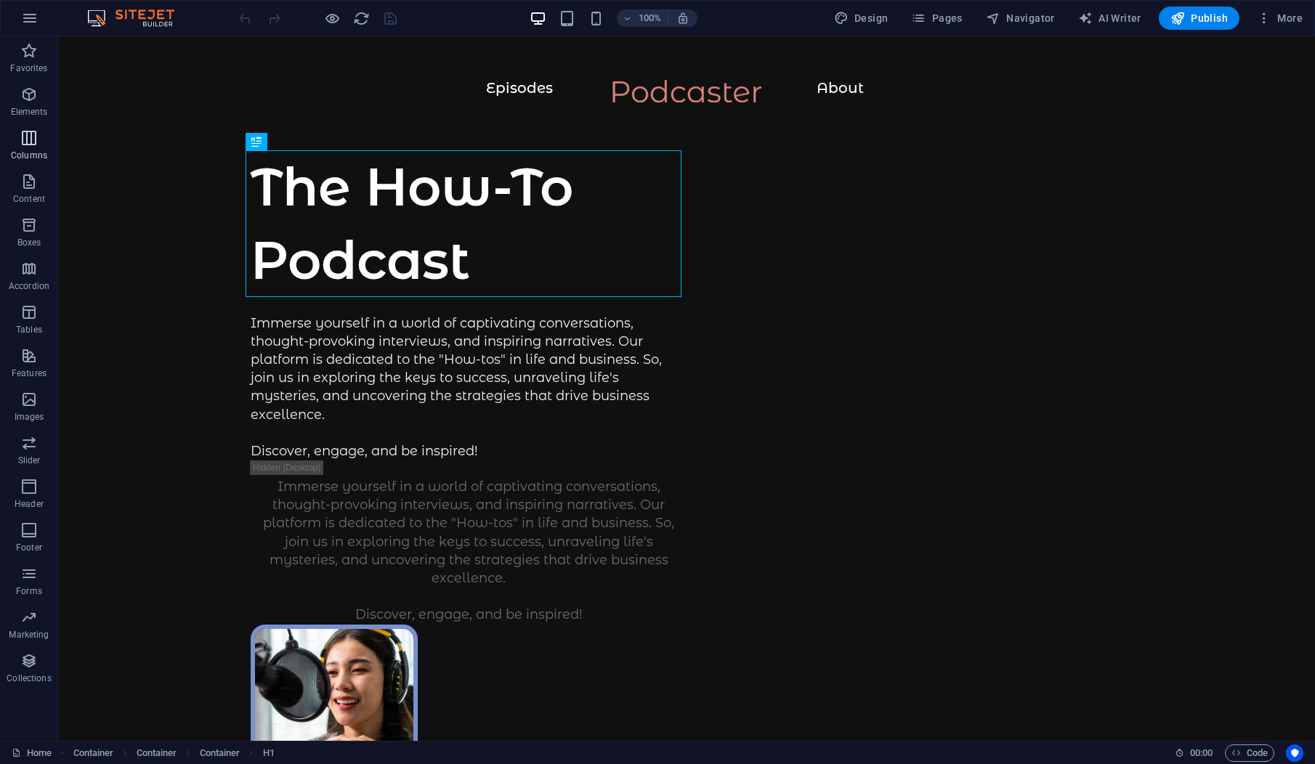
click at [47, 137] on span "Columns" at bounding box center [29, 146] width 58 height 35
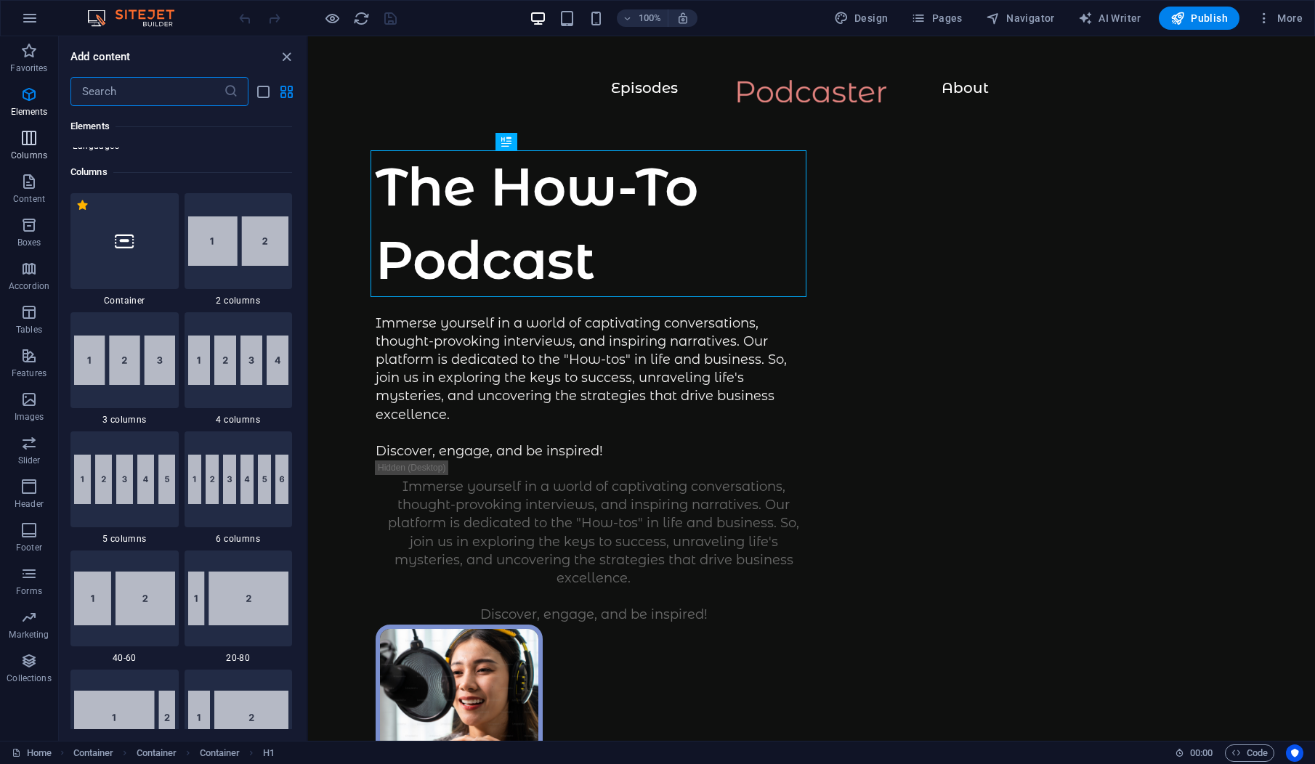
scroll to position [719, 0]
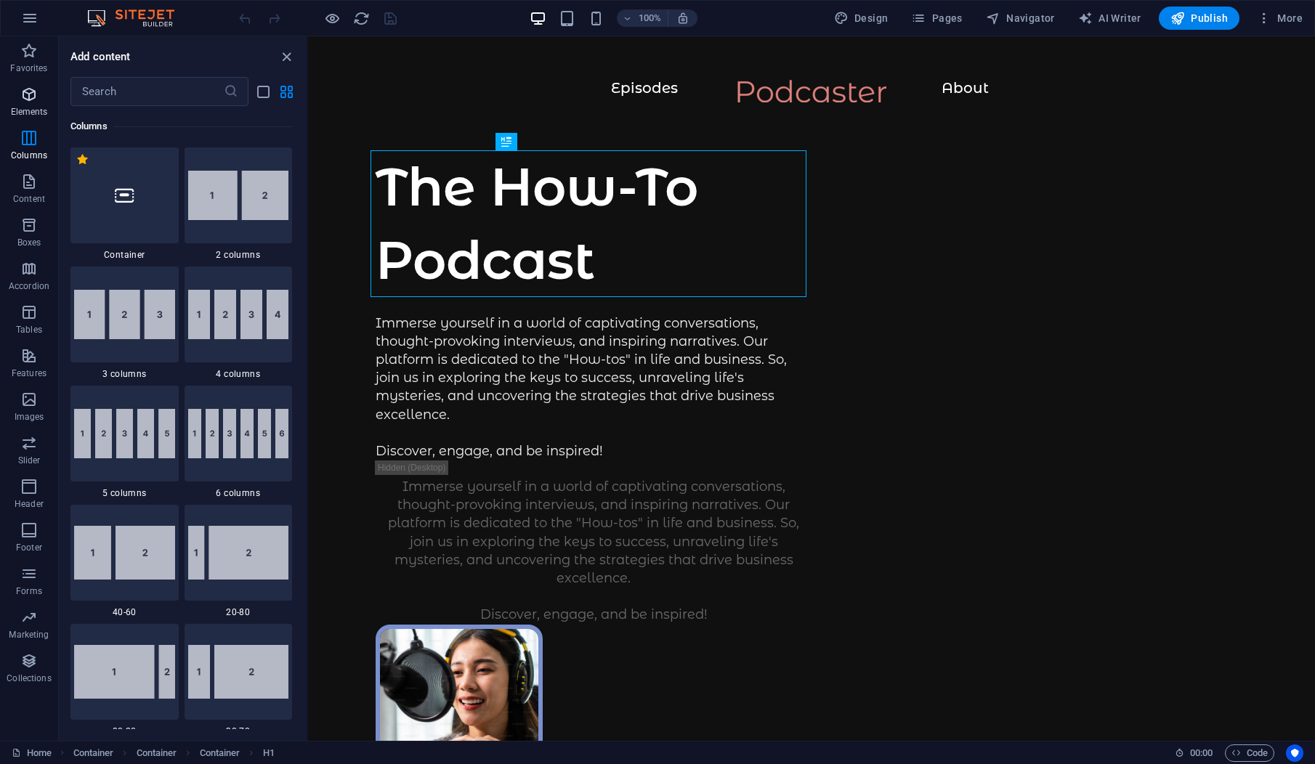
click at [34, 83] on button "Elements" at bounding box center [29, 102] width 58 height 44
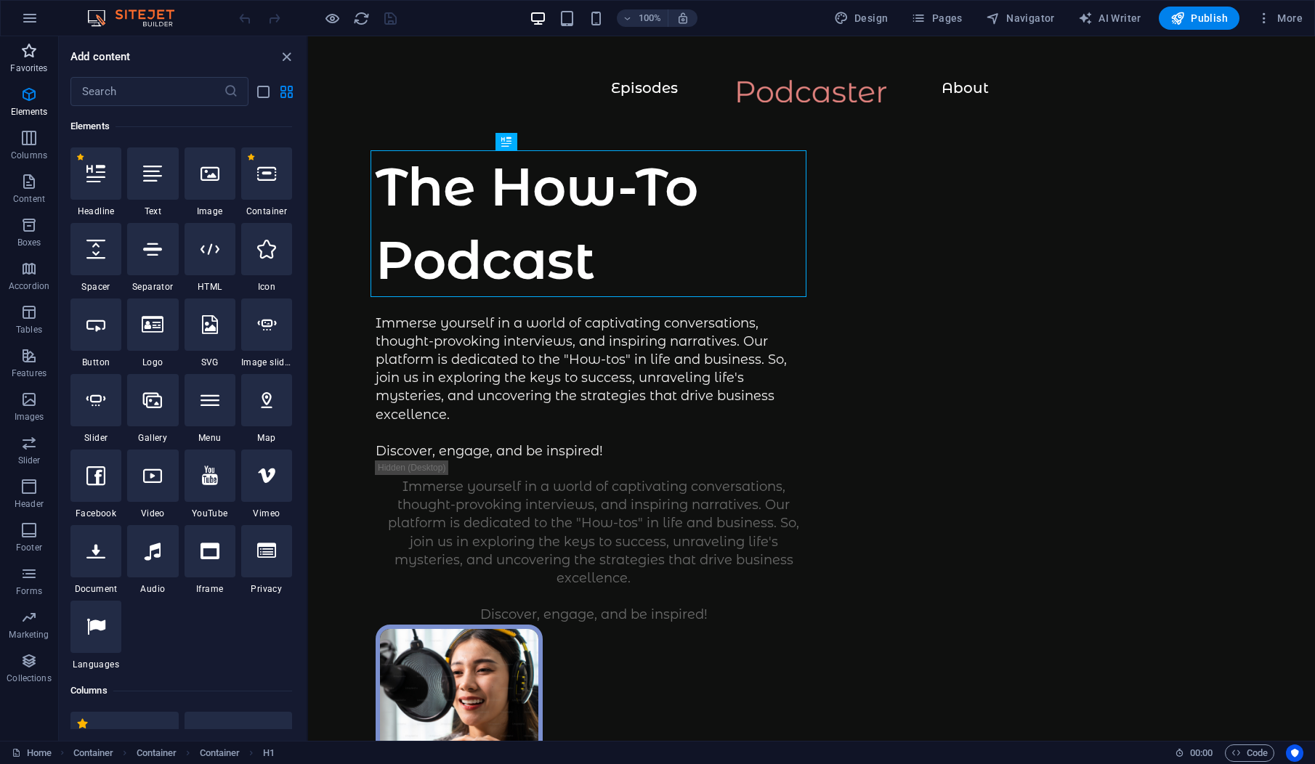
click at [33, 69] on p "Favorites" at bounding box center [28, 68] width 37 height 12
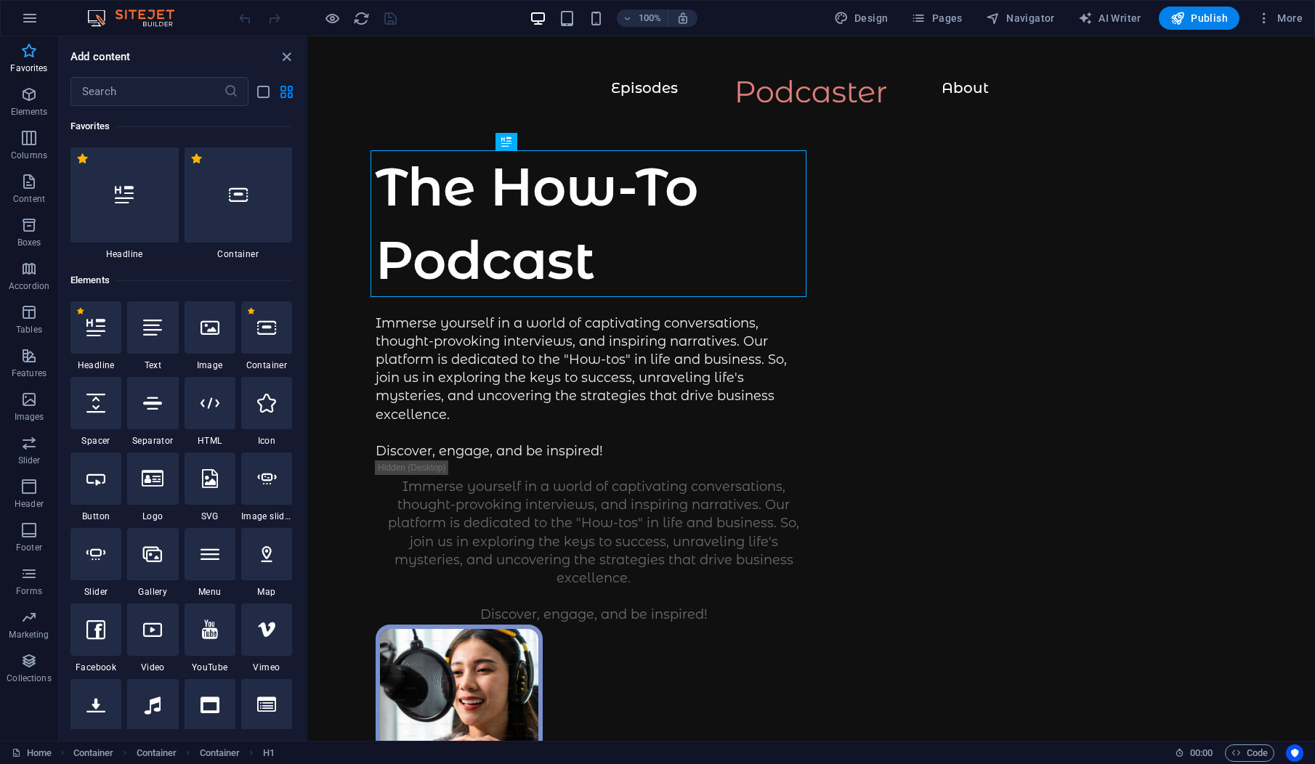
scroll to position [0, 0]
click at [34, 28] on button "button" at bounding box center [29, 18] width 35 height 35
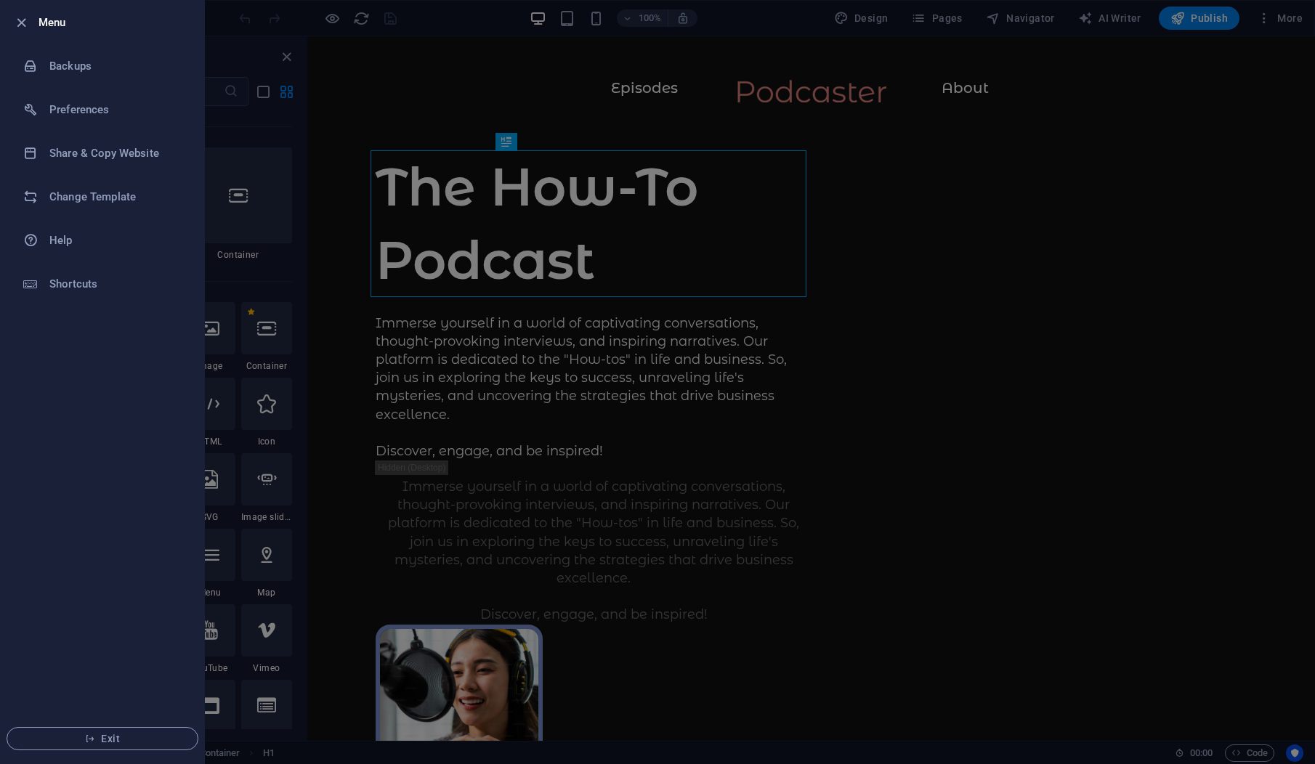
click at [84, 371] on ul "Menu Backups Preferences Share & Copy Website Change Template Help Shortcuts Ex…" at bounding box center [102, 382] width 203 height 763
click at [63, 577] on ul "Menu Backups Preferences Share & Copy Website Change Template Help Shortcuts Ex…" at bounding box center [102, 382] width 203 height 763
click at [100, 739] on span "Exit" at bounding box center [102, 739] width 167 height 12
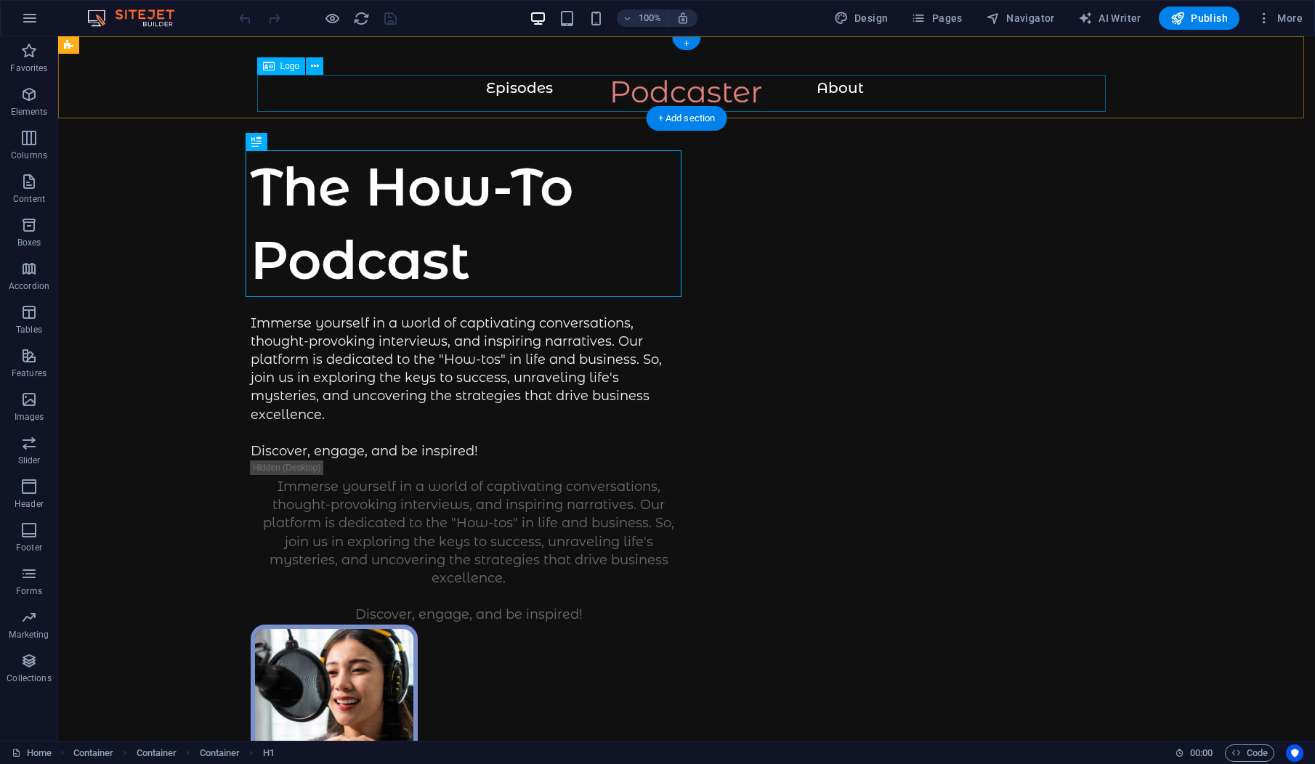
click at [836, 91] on div at bounding box center [686, 98] width 1199 height 37
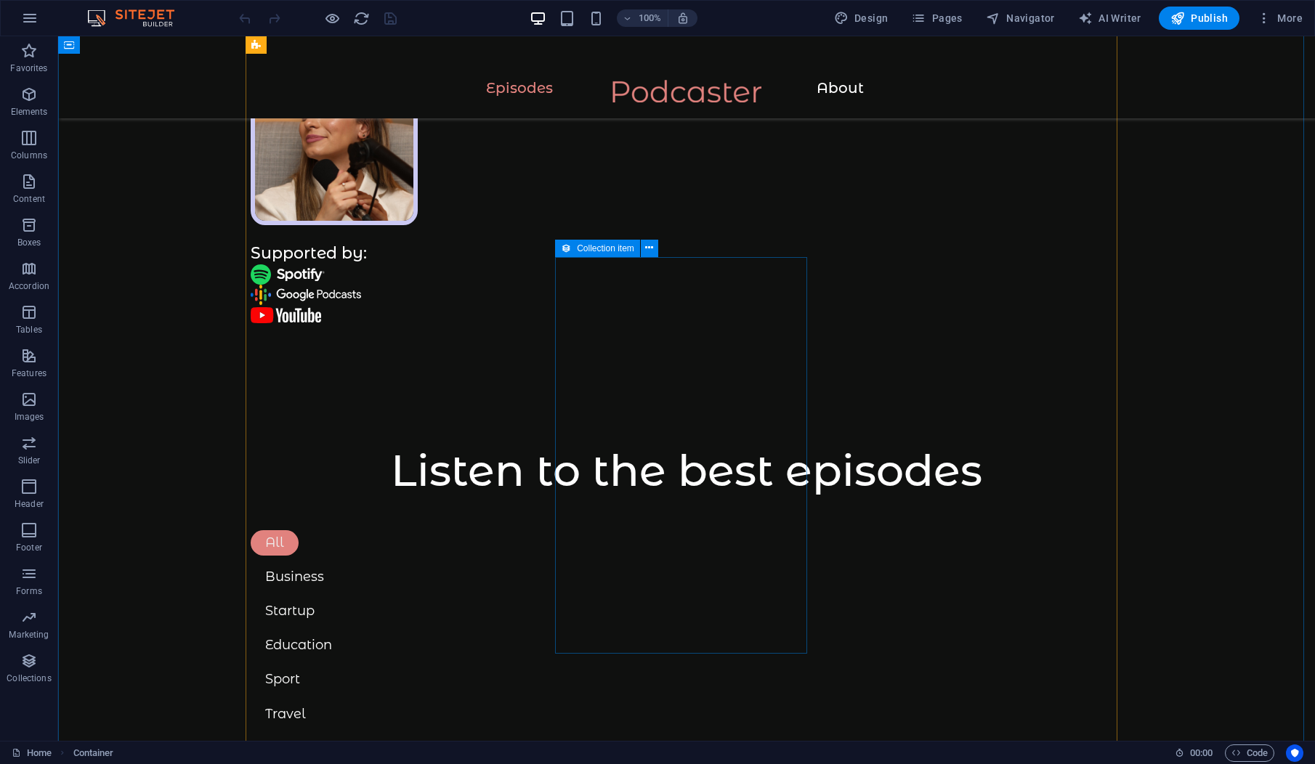
scroll to position [1453, 0]
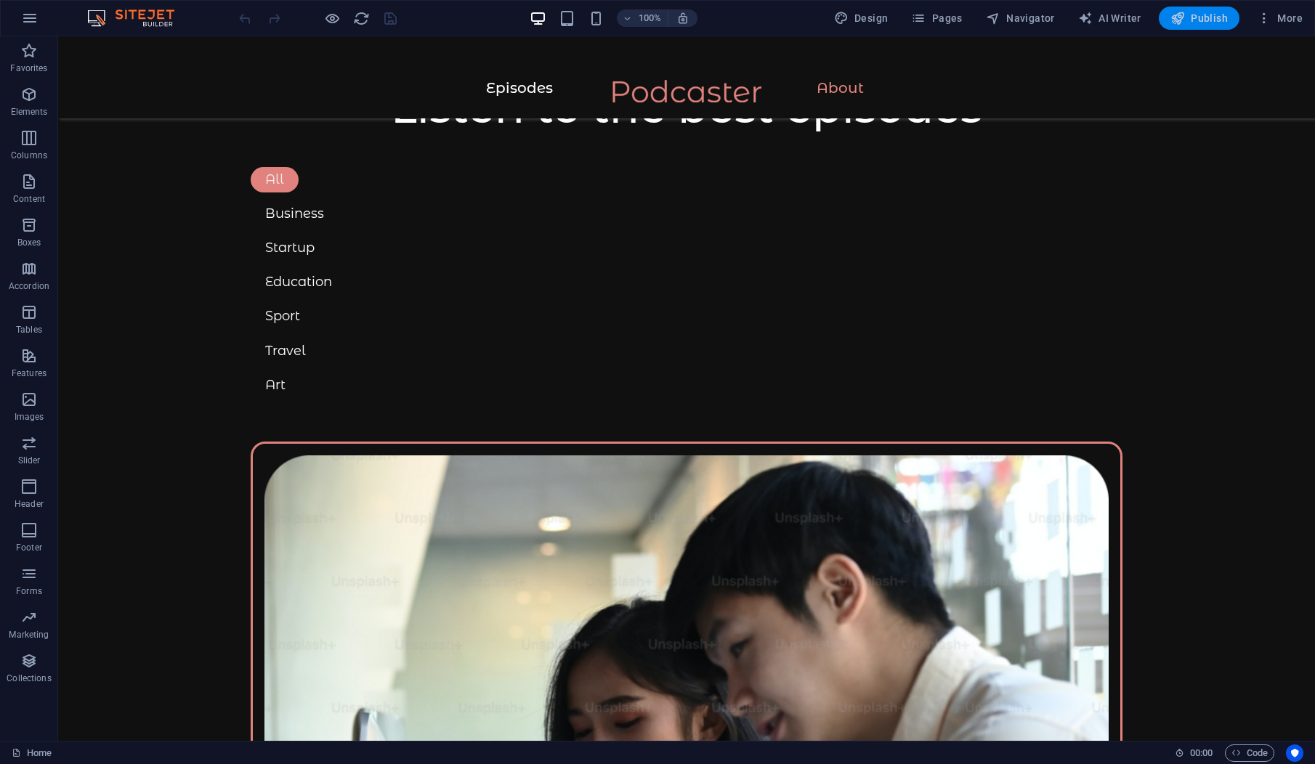
click at [1209, 11] on span "Publish" at bounding box center [1198, 18] width 57 height 15
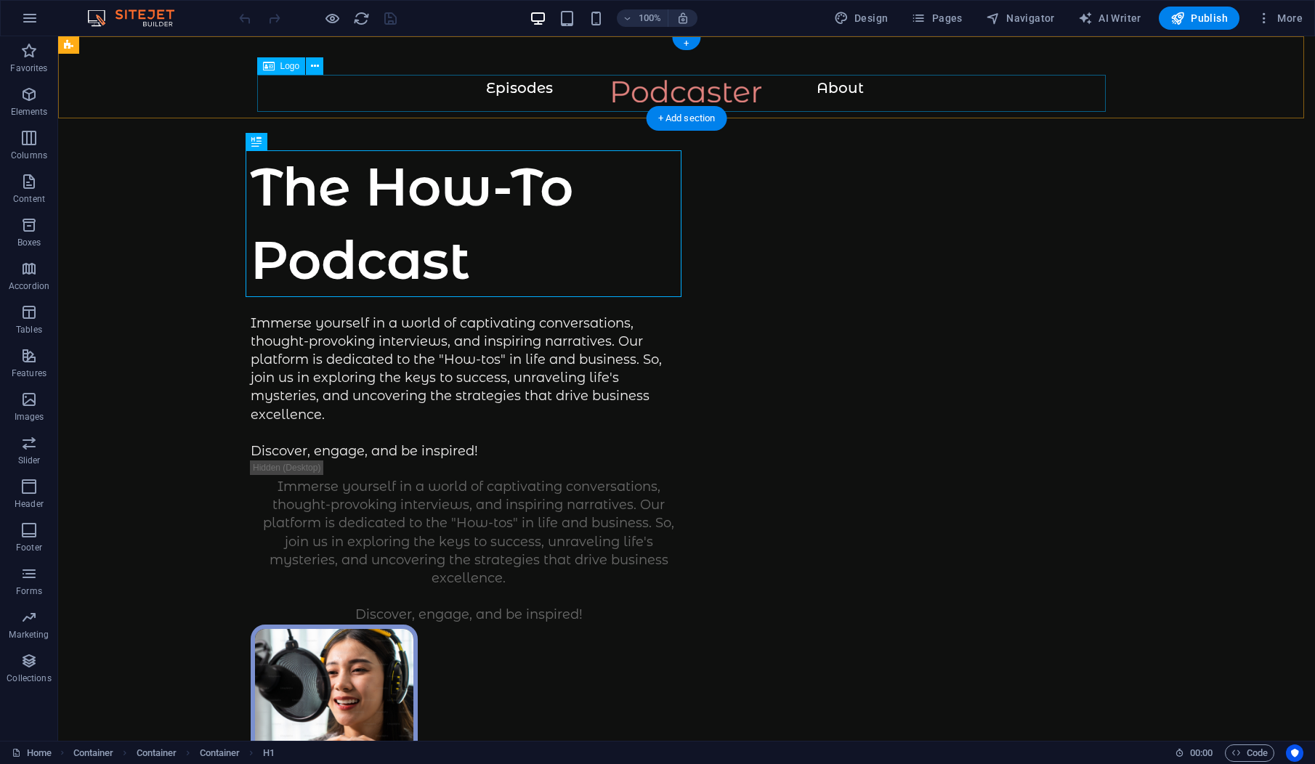
click at [689, 85] on div at bounding box center [686, 98] width 1199 height 37
select select "px"
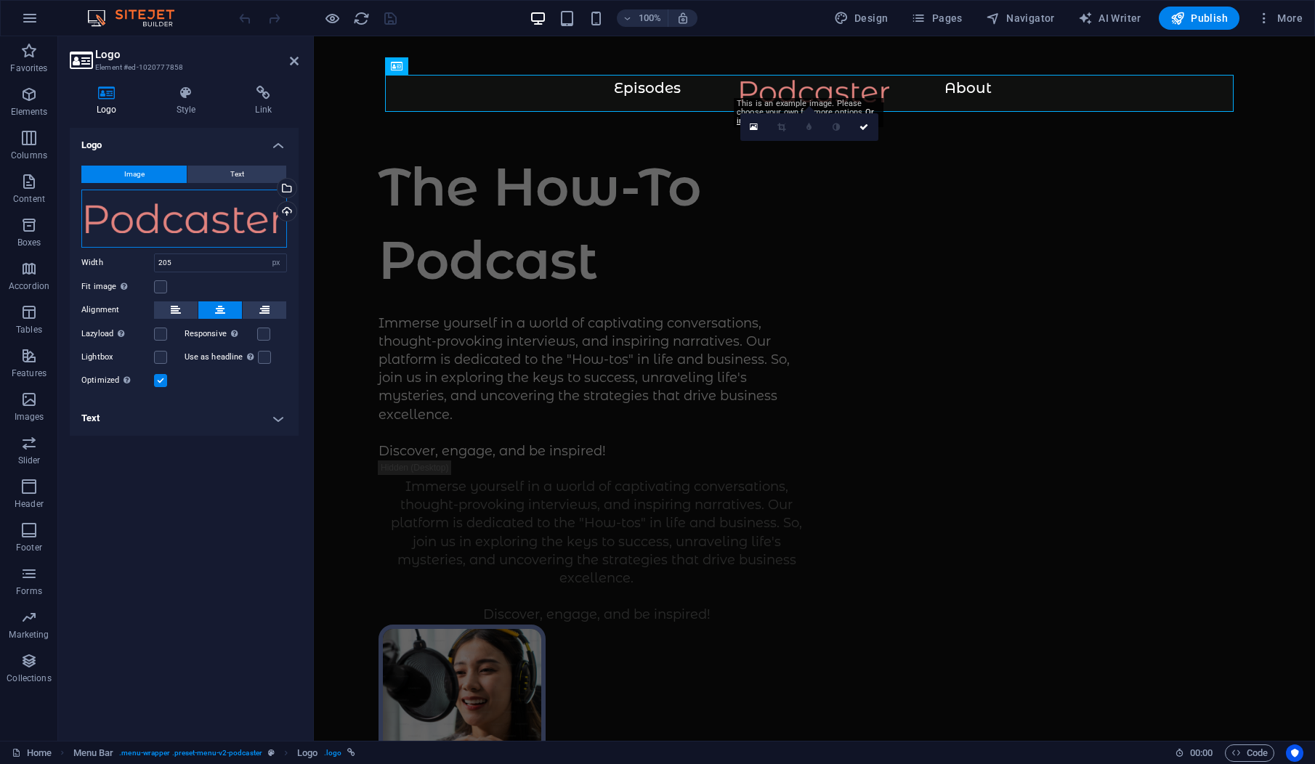
click at [186, 211] on div "Drag files here, click to choose files or select files from Files or our free s…" at bounding box center [184, 219] width 206 height 58
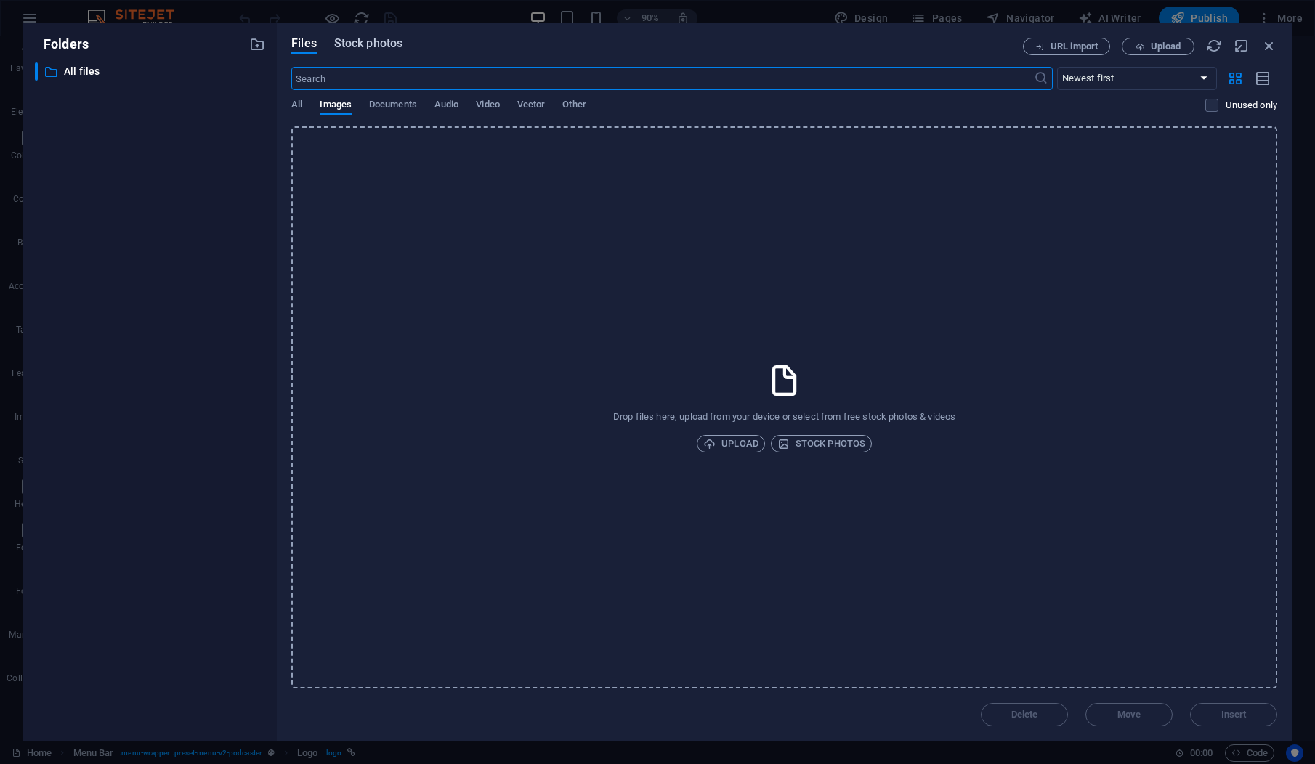
click at [357, 46] on span "Stock photos" at bounding box center [368, 43] width 68 height 17
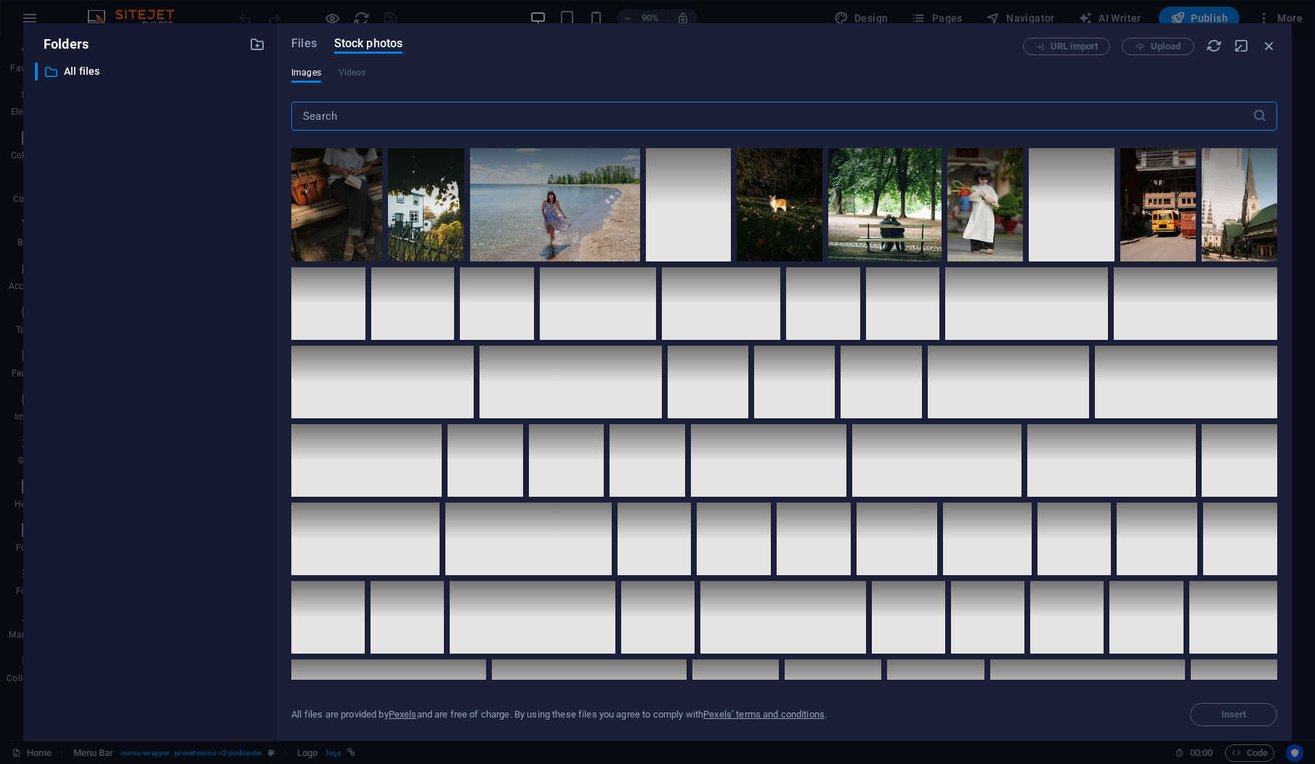
scroll to position [581, 0]
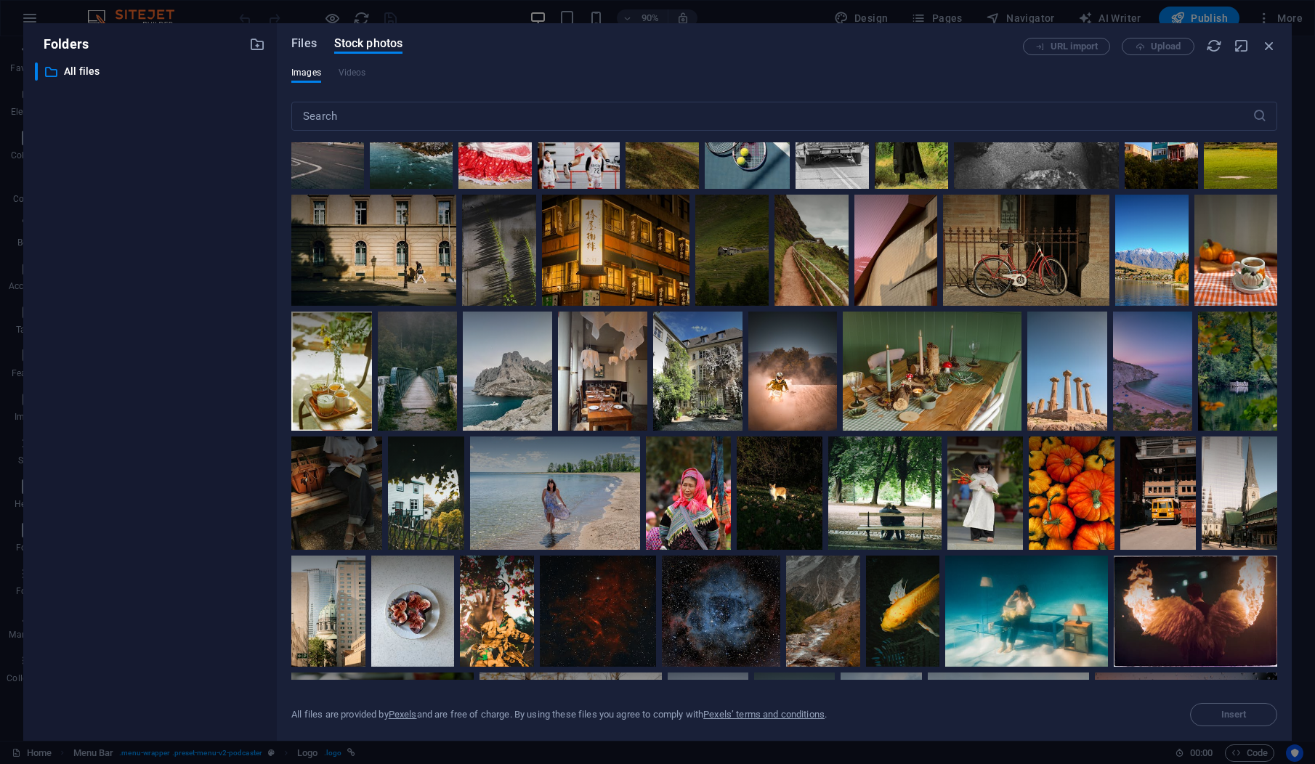
click at [309, 39] on span "Files" at bounding box center [303, 43] width 25 height 17
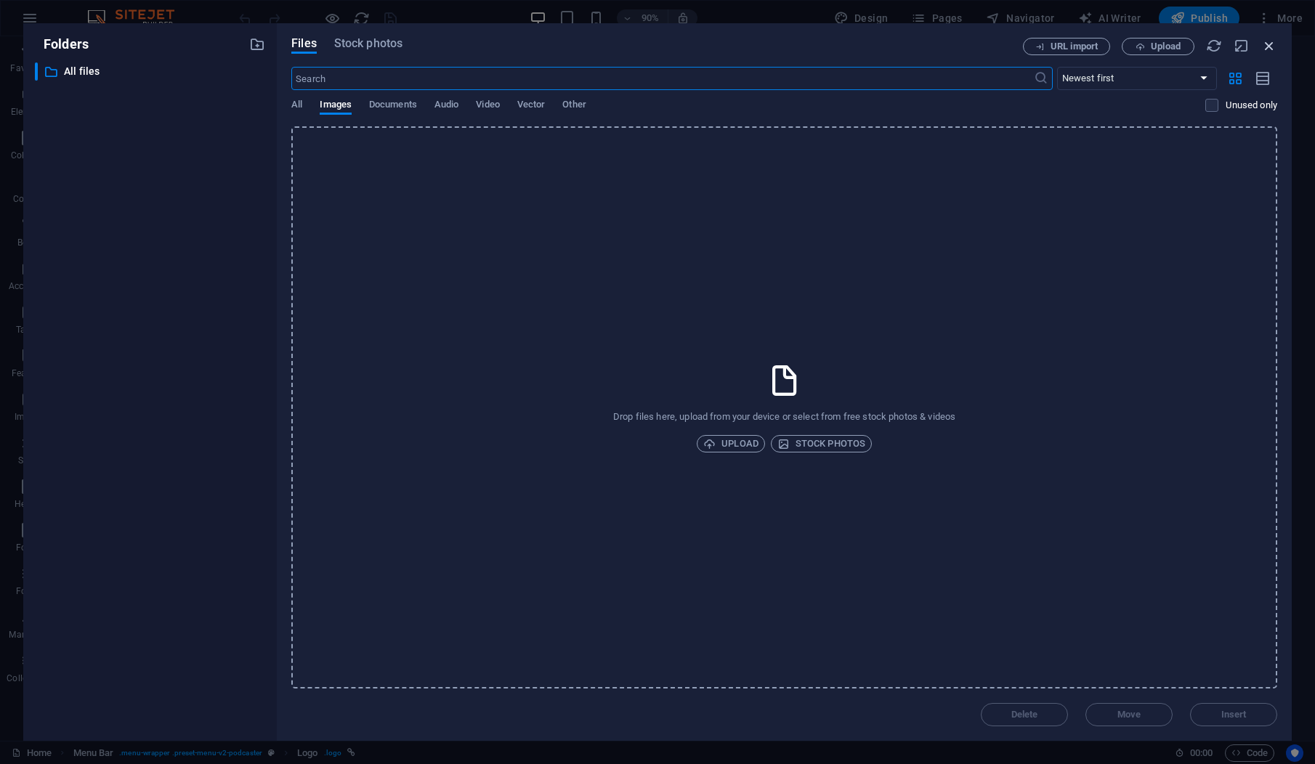
click at [1274, 49] on icon "button" at bounding box center [1269, 46] width 16 height 16
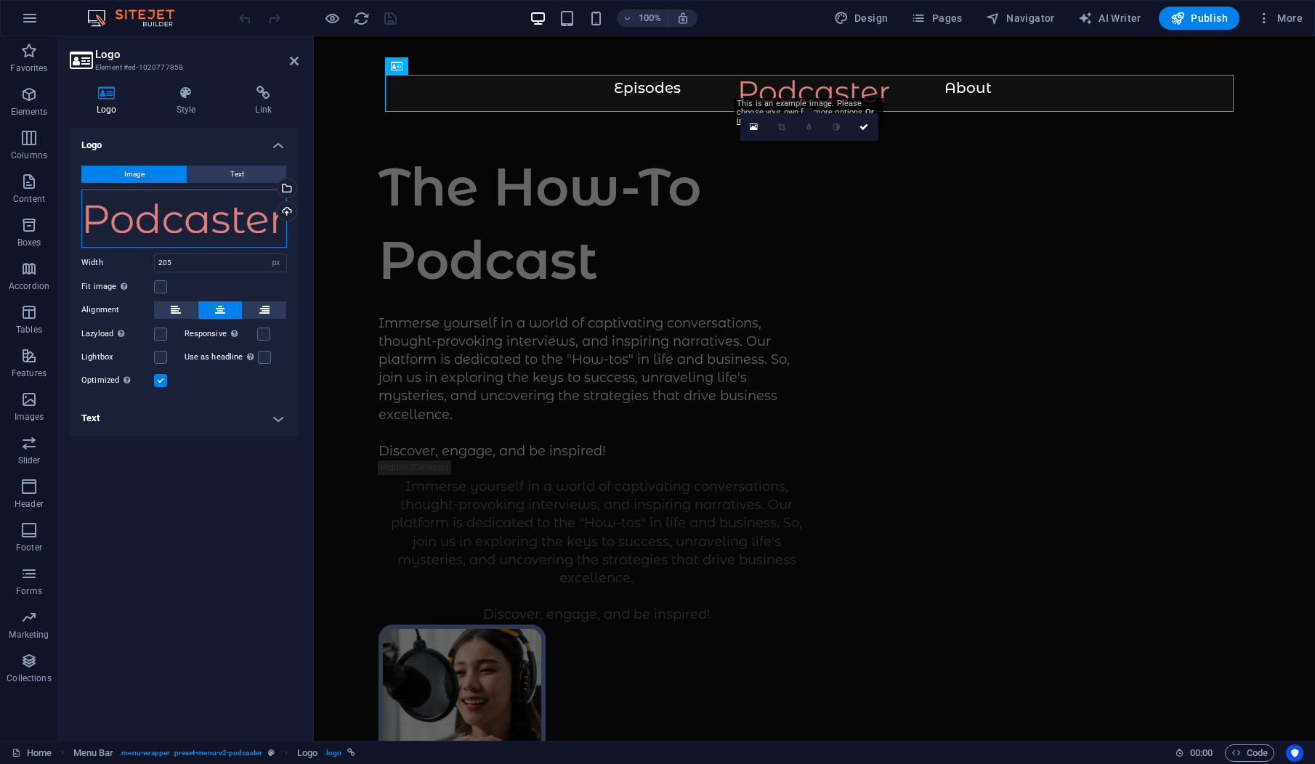
click at [171, 208] on div "Drag files here, click to choose files or select files from Files or our free s…" at bounding box center [184, 219] width 206 height 58
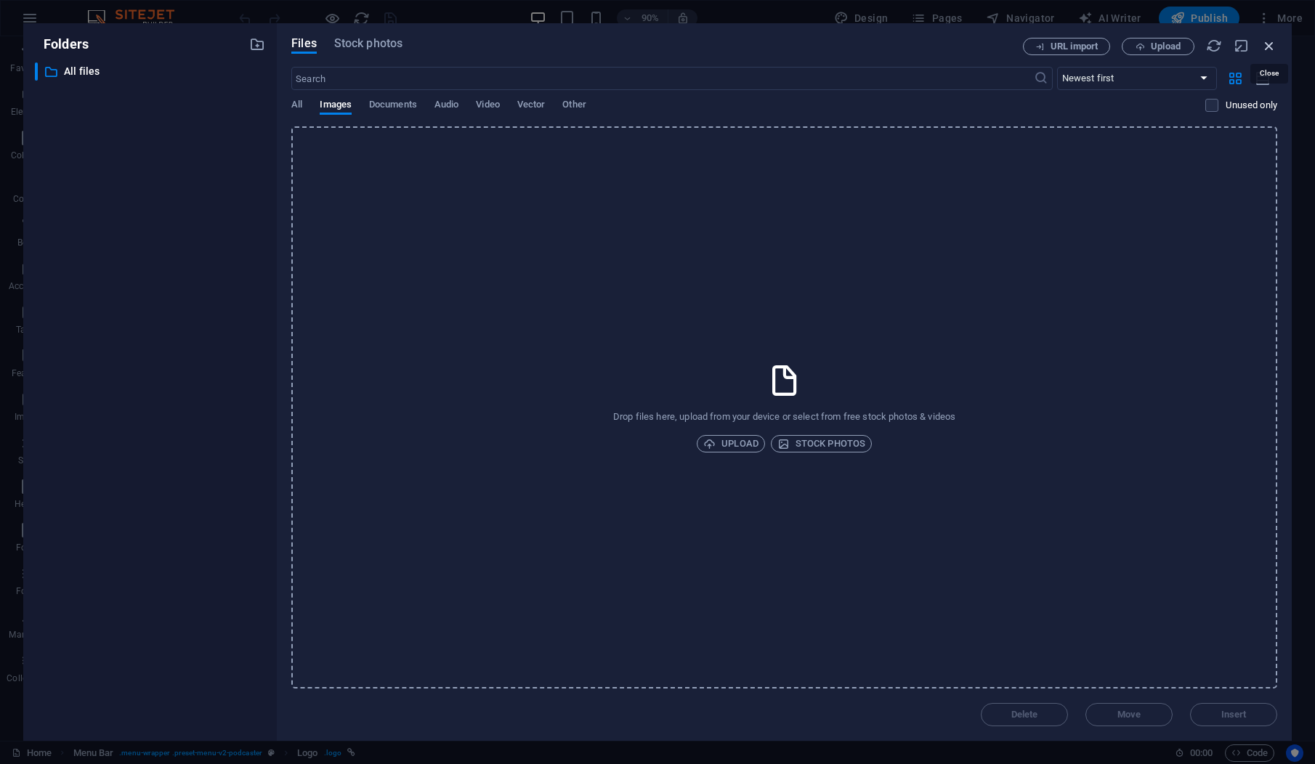
click at [1265, 43] on icon "button" at bounding box center [1269, 46] width 16 height 16
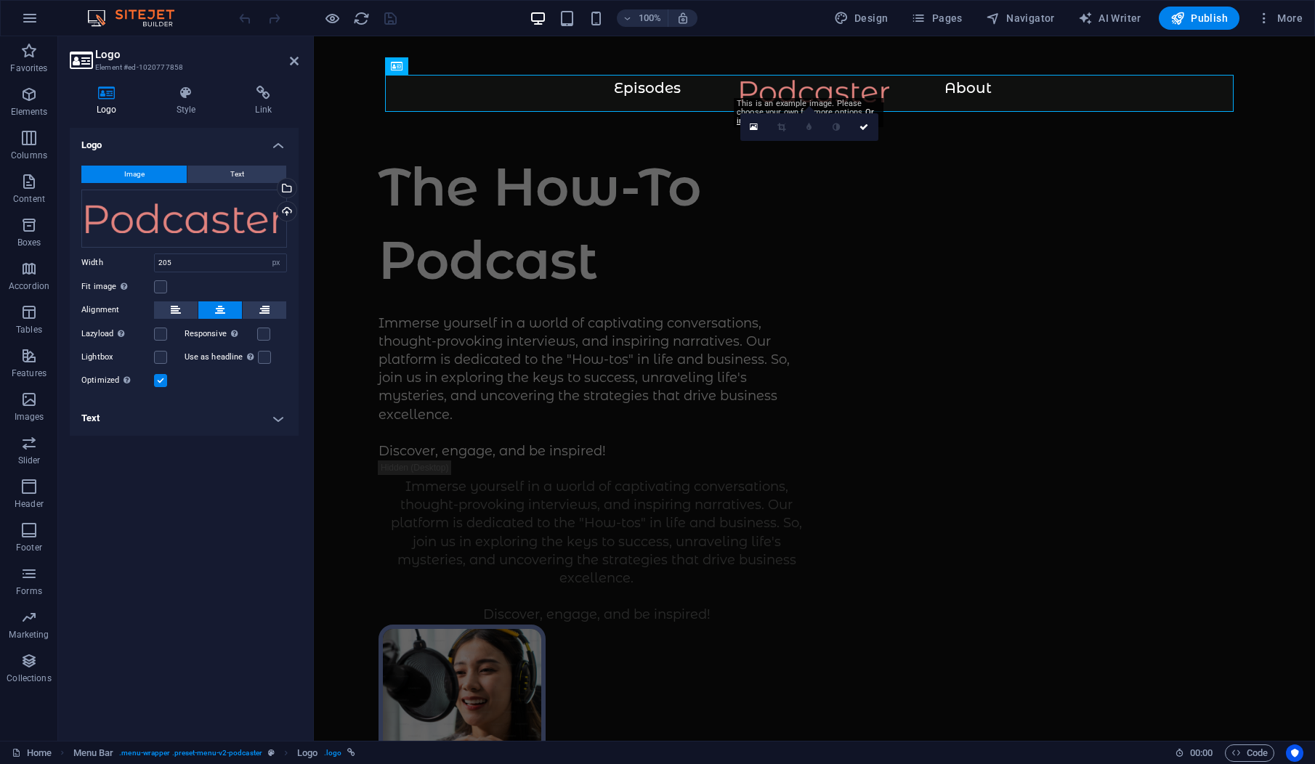
click at [207, 522] on div "Logo Image Text Drag files here, click to choose files or select files from Fil…" at bounding box center [184, 428] width 229 height 601
click at [639, 85] on div at bounding box center [814, 98] width 943 height 37
click at [292, 60] on icon at bounding box center [294, 61] width 9 height 12
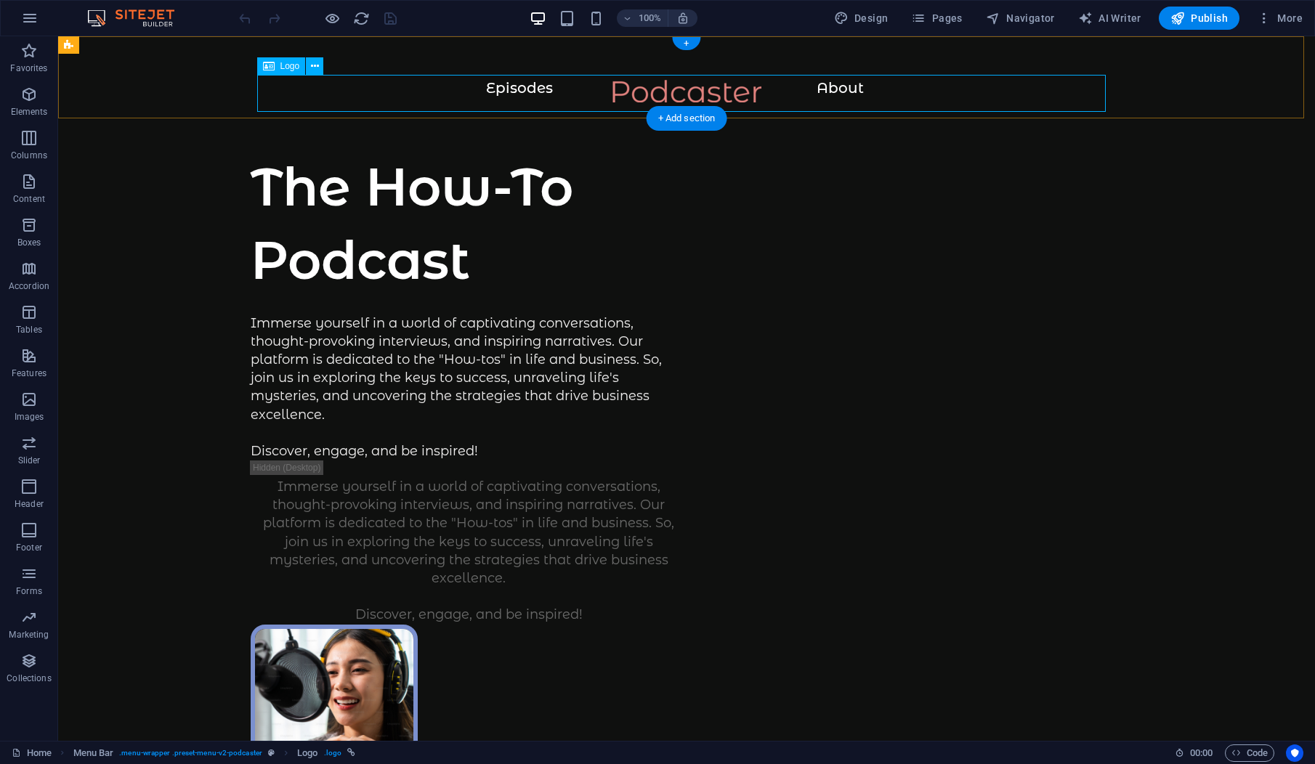
click at [527, 92] on div at bounding box center [686, 98] width 1199 height 37
click at [503, 82] on div at bounding box center [686, 98] width 1199 height 37
select select "px"
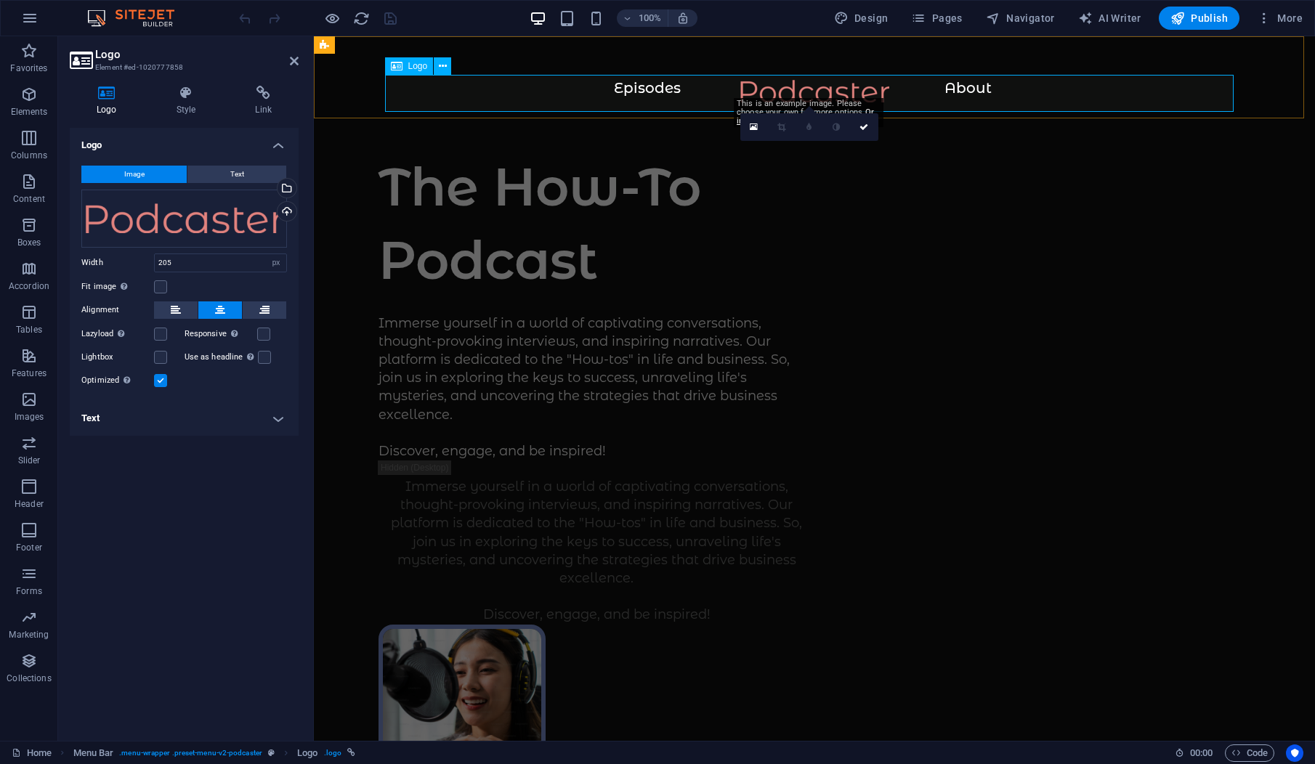
click at [799, 87] on div at bounding box center [814, 98] width 943 height 37
click at [187, 230] on div "Drag files here, click to choose files or select files from Files or our free s…" at bounding box center [184, 219] width 206 height 58
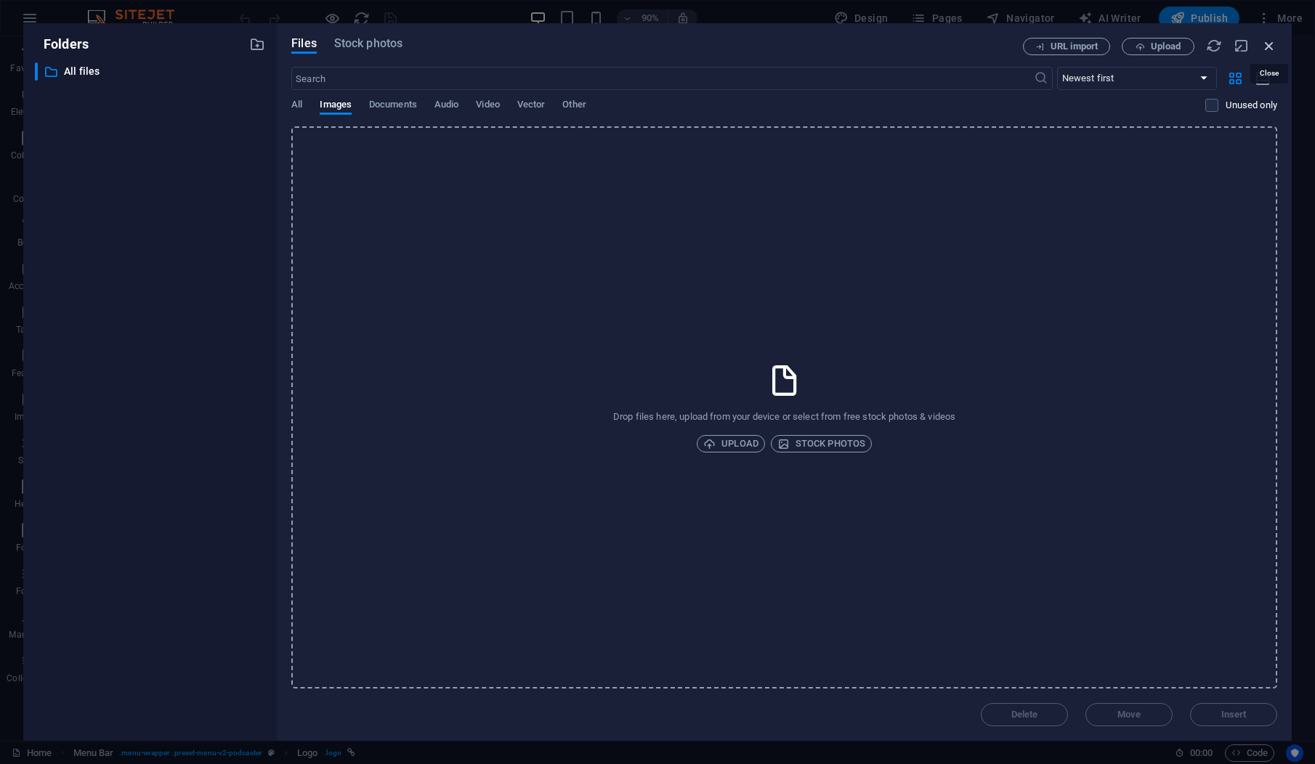
click at [1265, 48] on icon "button" at bounding box center [1269, 46] width 16 height 16
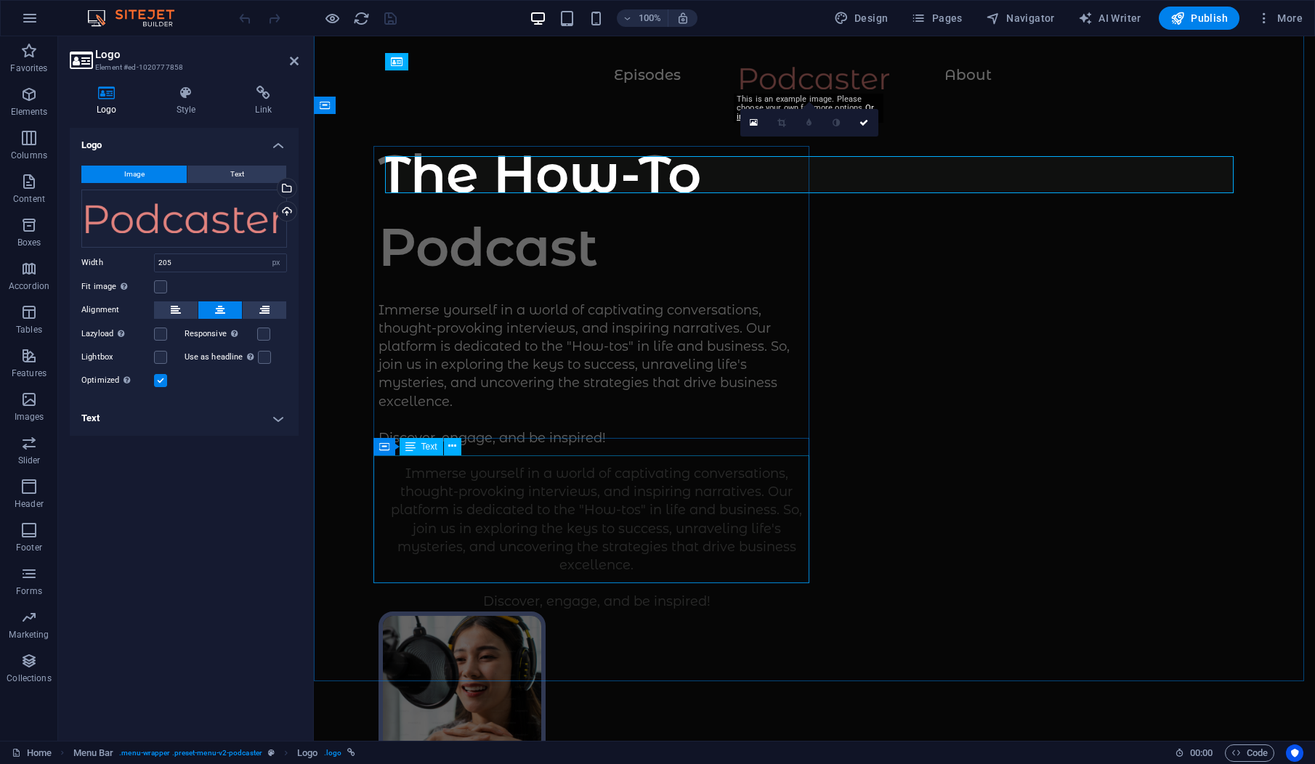
scroll to position [0, 0]
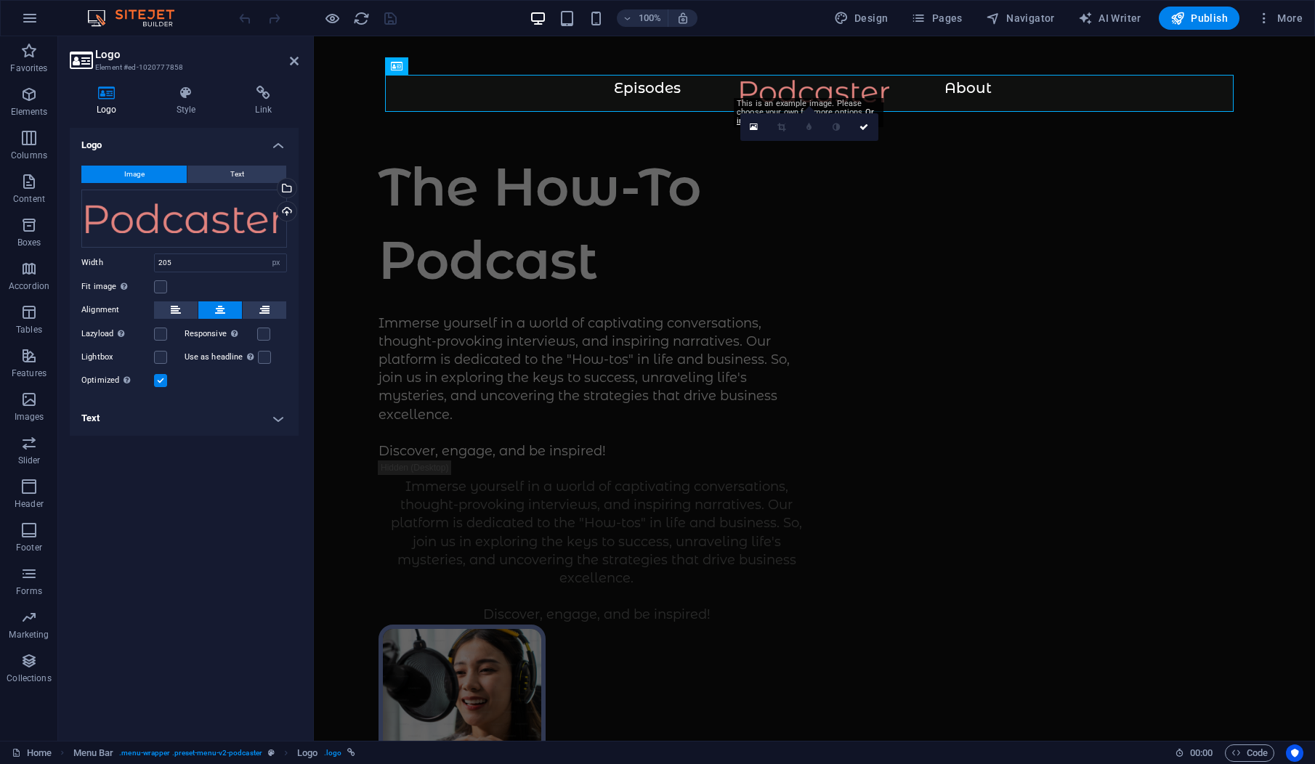
click at [134, 526] on div "Logo Image Text Drag files here, click to choose files or select files from Fil…" at bounding box center [184, 428] width 229 height 601
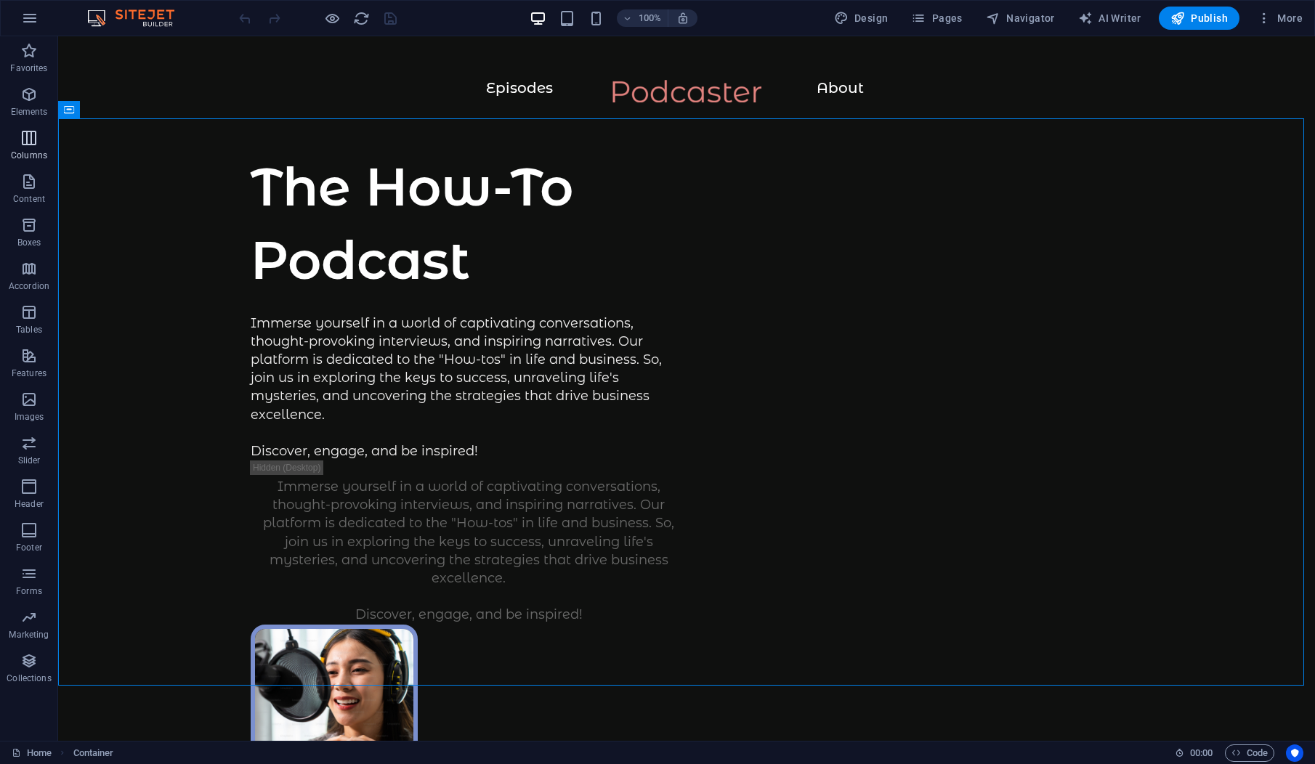
click at [31, 146] on icon "button" at bounding box center [28, 137] width 17 height 17
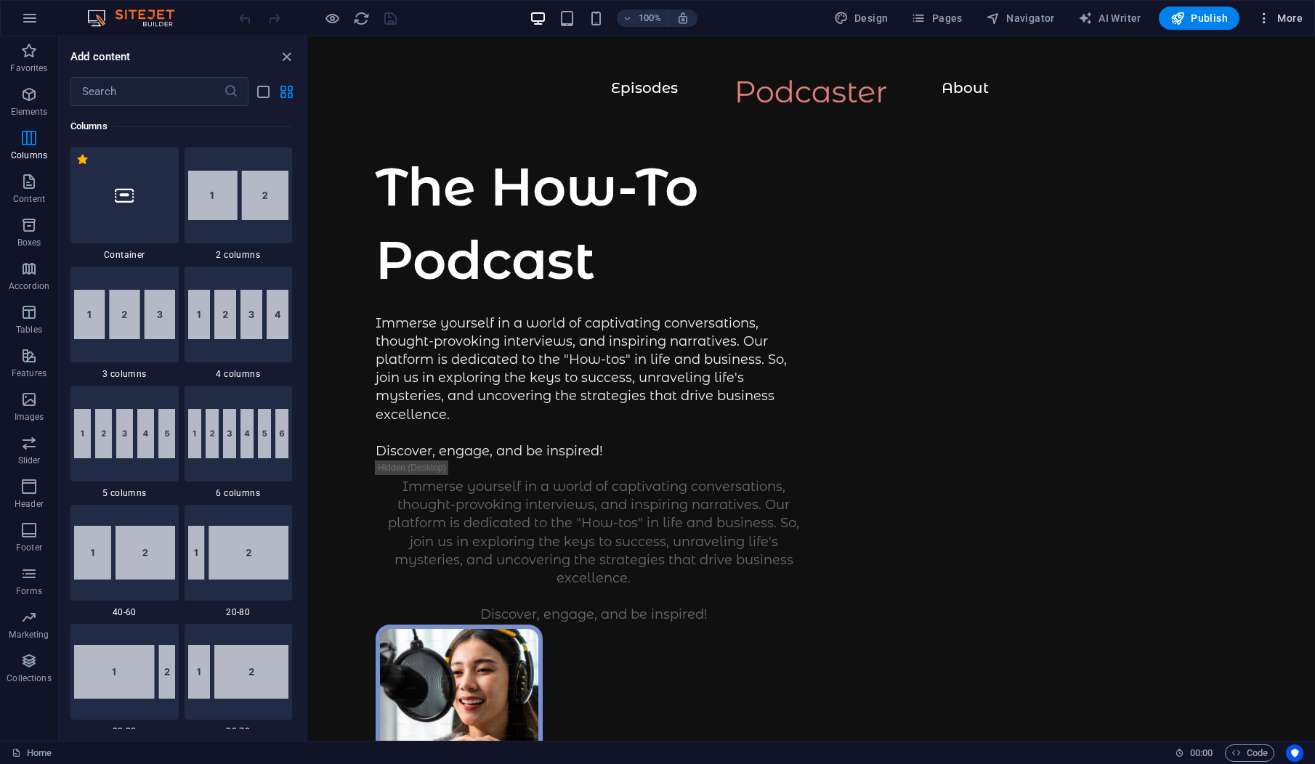
click at [1281, 18] on span "More" at bounding box center [1280, 18] width 46 height 15
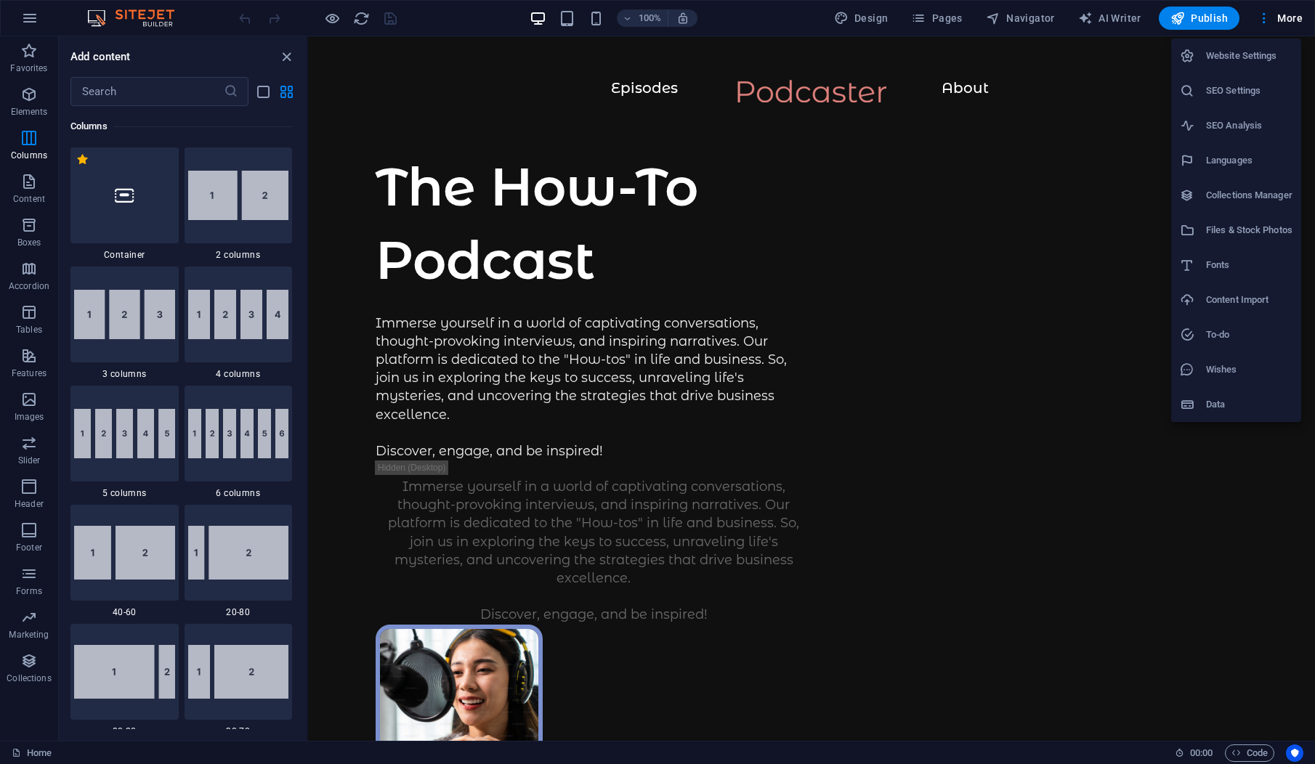
click at [1205, 20] on div at bounding box center [657, 382] width 1315 height 764
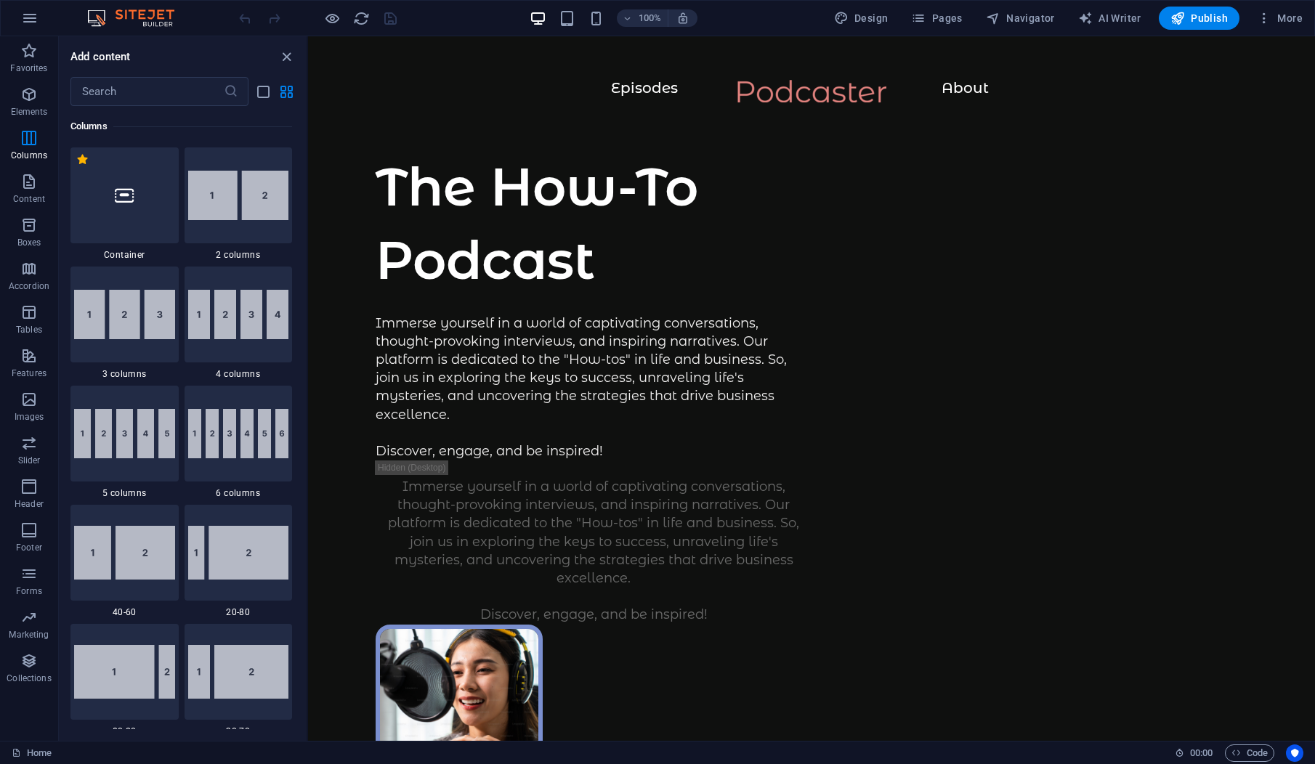
click at [1204, 17] on span "Publish" at bounding box center [1198, 18] width 57 height 15
